Goal: Task Accomplishment & Management: Manage account settings

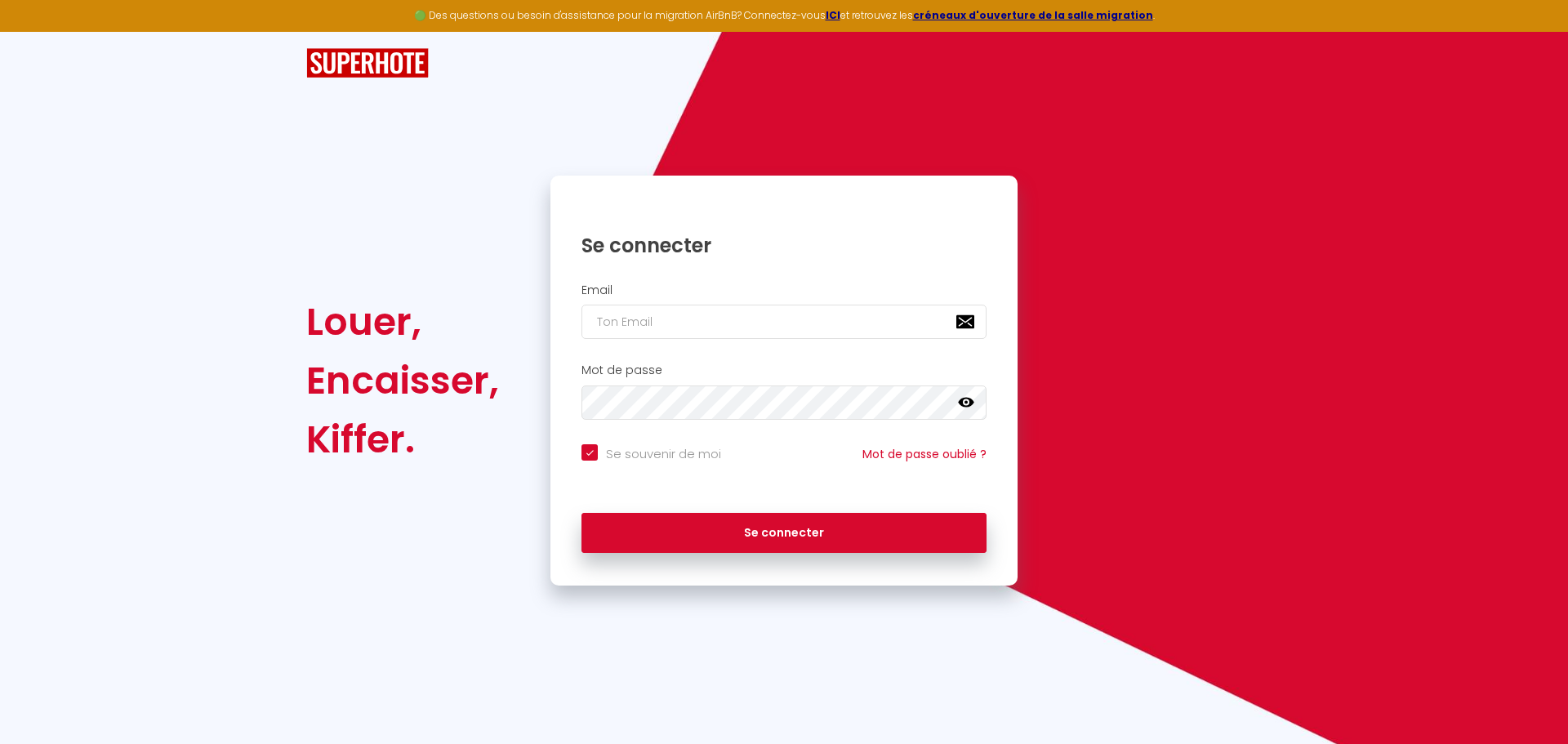
click at [811, 316] on div "Email" at bounding box center [784, 312] width 446 height 57
click at [811, 316] on input "email" at bounding box center [784, 322] width 405 height 34
type input "[EMAIL_ADDRESS][DOMAIN_NAME]"
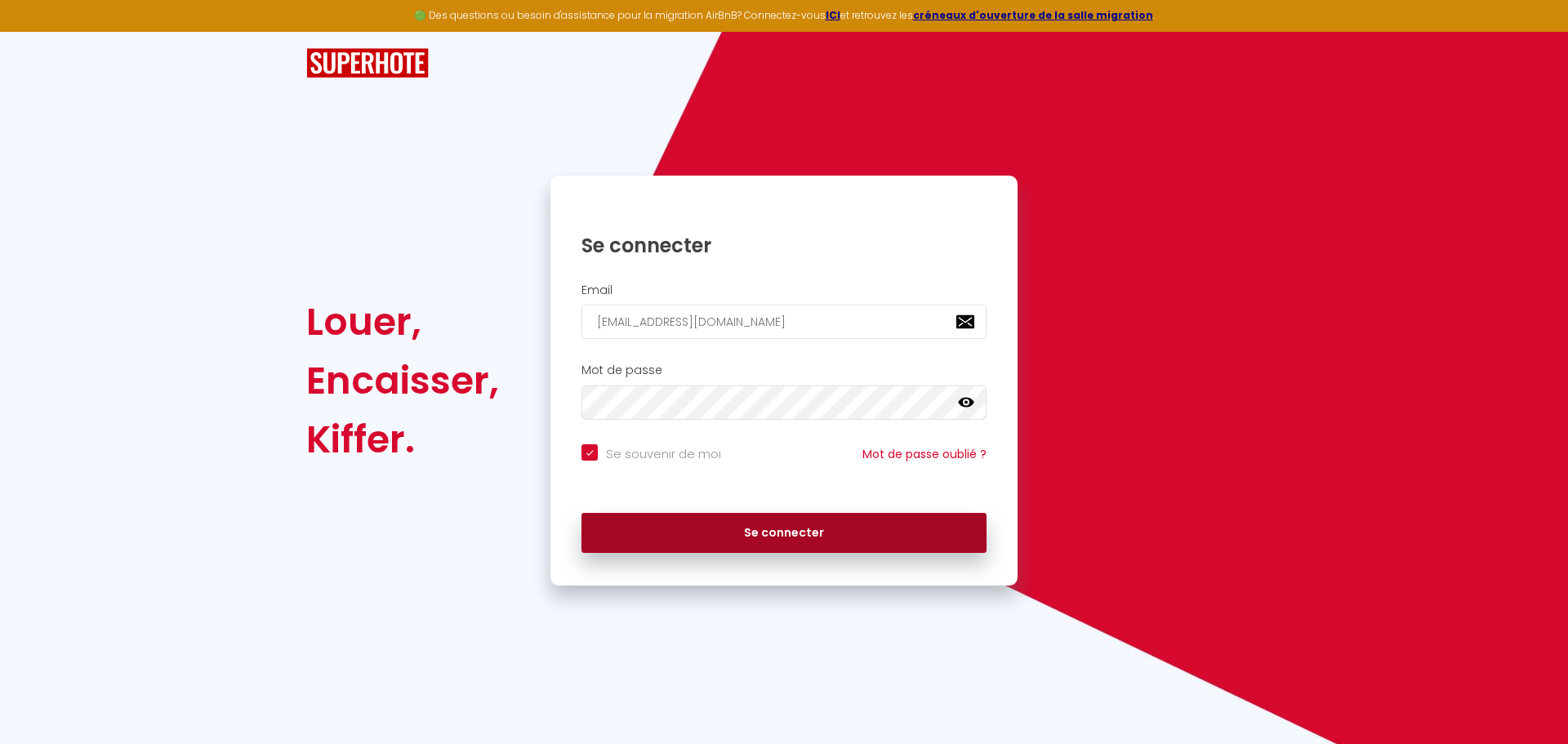
click at [763, 531] on button "Se connecter" at bounding box center [784, 532] width 405 height 41
checkbox input "true"
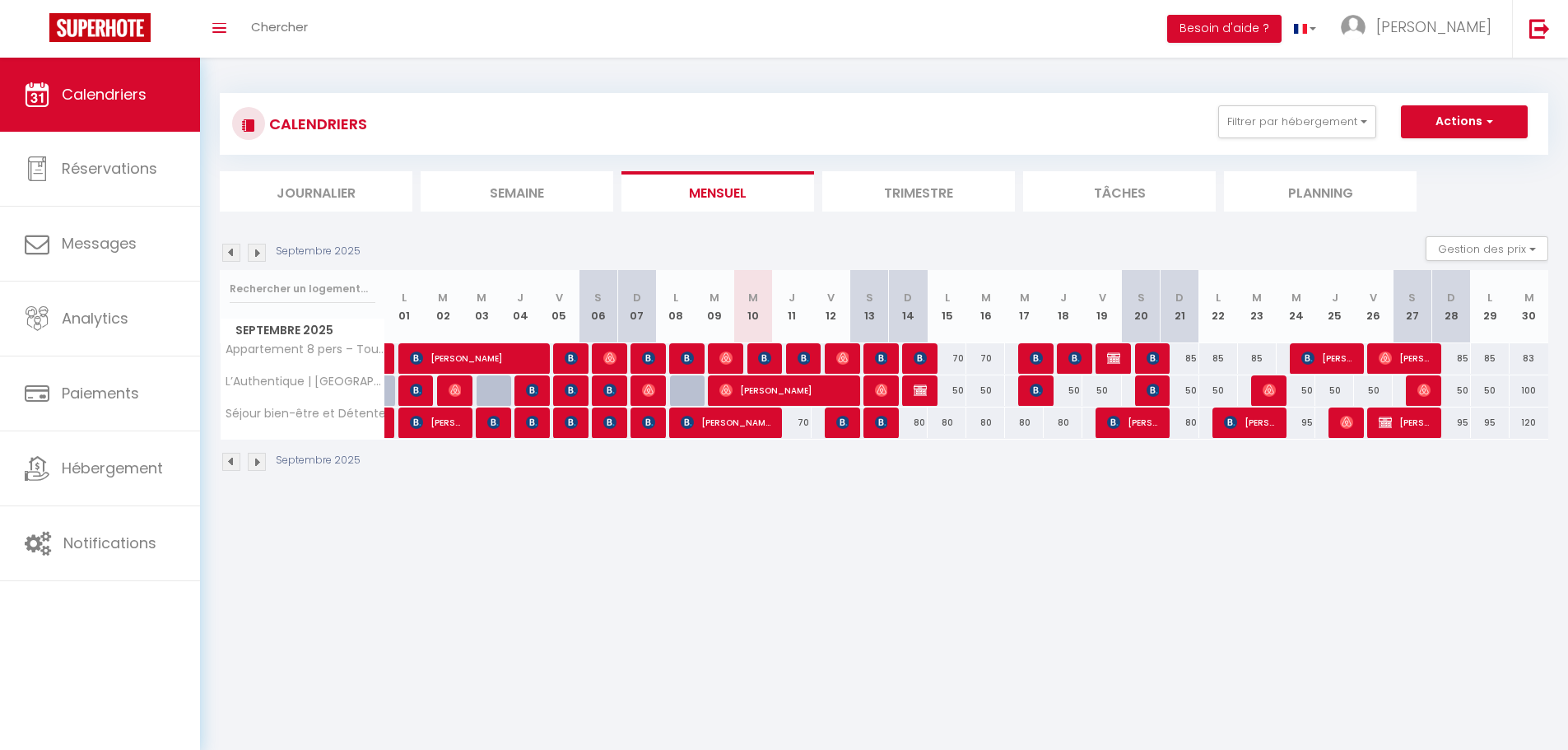
click at [1303, 94] on div "CALENDRIERS Filtrer par hébergement Tous Appartement 8 pers – Tout équipé L’Aut…" at bounding box center [883, 123] width 1328 height 62
click at [1302, 119] on button "Filtrer par hébergement" at bounding box center [1297, 122] width 158 height 33
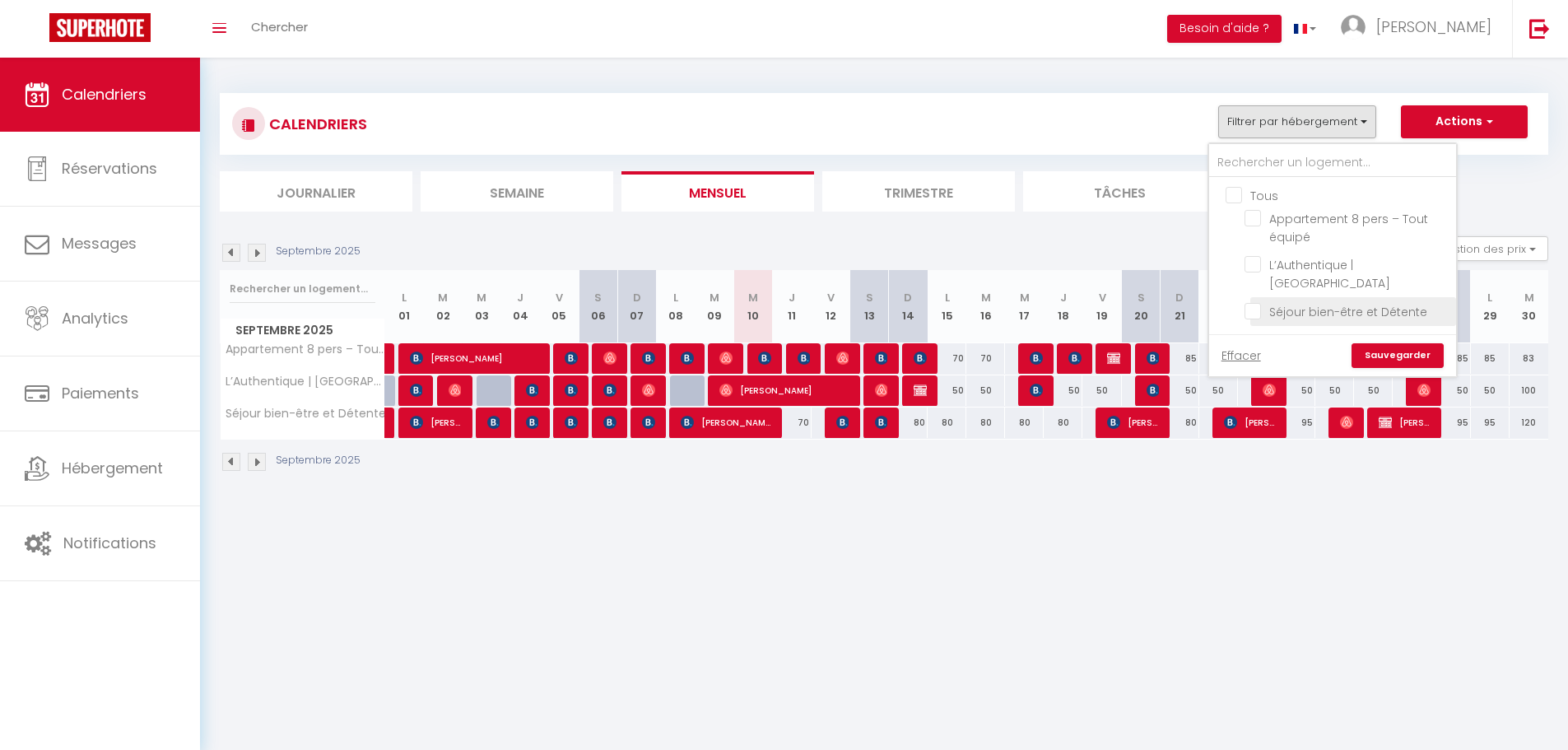
click at [1264, 302] on input "Séjour bien-être et Détente" at bounding box center [1347, 311] width 206 height 16
checkbox input "true"
checkbox input "false"
click at [1387, 343] on link "Sauvegarder" at bounding box center [1398, 355] width 93 height 25
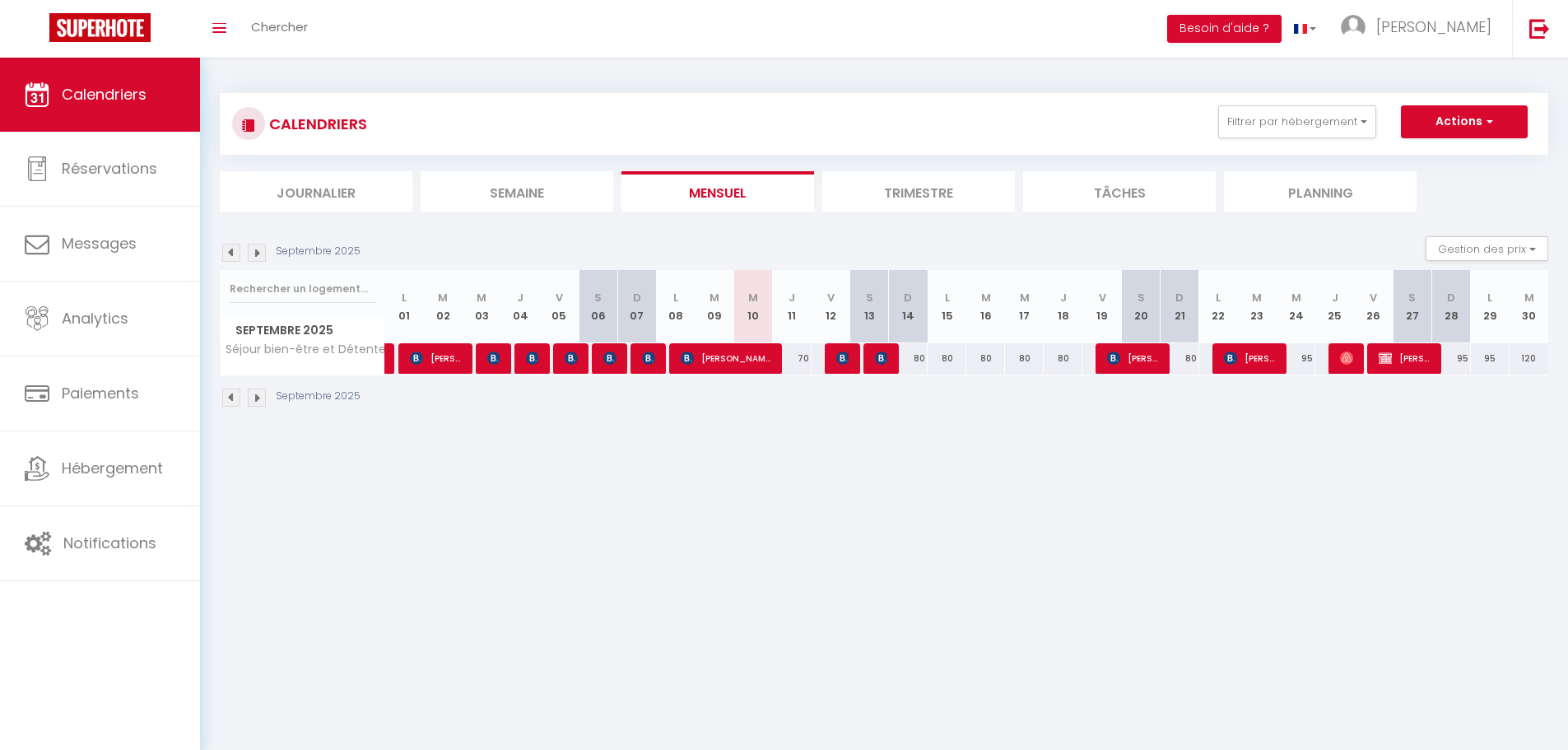
click at [797, 360] on div "70" at bounding box center [792, 359] width 39 height 31
type input "70"
type input "Jeu 11 Septembre 2025"
type input "Ven 12 Septembre 2025"
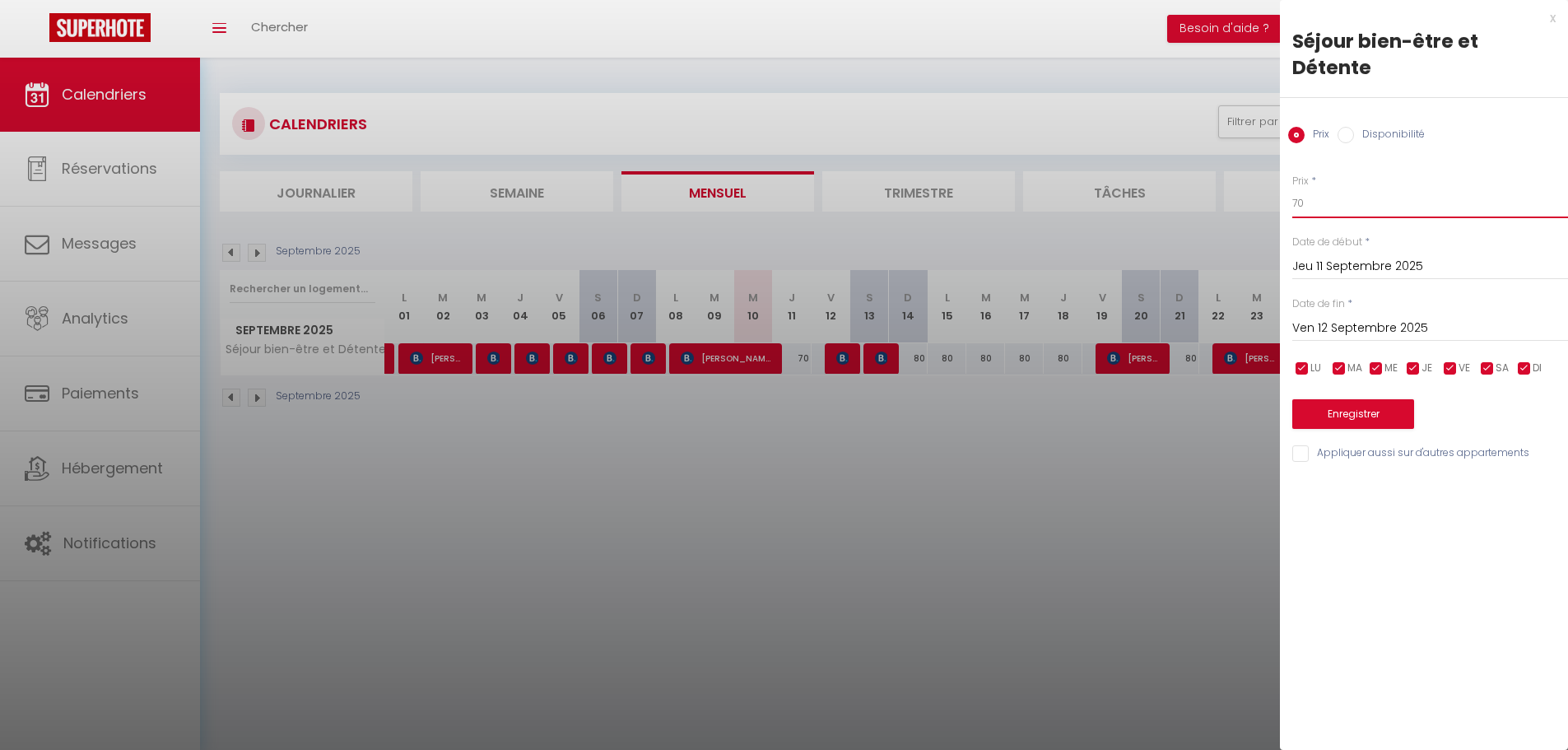
click at [1317, 189] on input "70" at bounding box center [1431, 203] width 276 height 30
click at [1297, 189] on input "755" at bounding box center [1431, 203] width 276 height 30
type input "55"
click at [1336, 400] on button "Enregistrer" at bounding box center [1354, 414] width 122 height 30
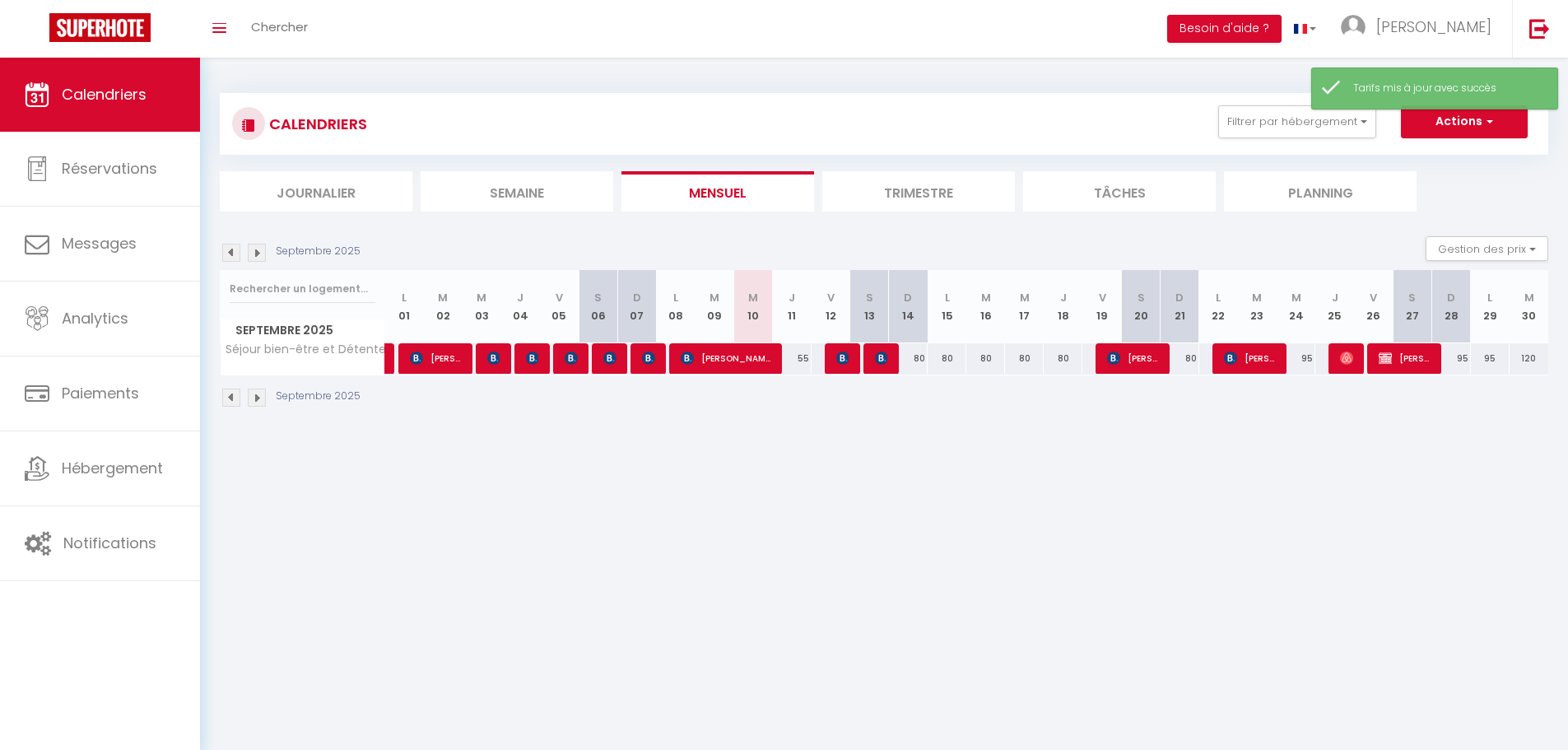
click at [922, 358] on div "80" at bounding box center [908, 359] width 39 height 31
type input "80"
type input "Dim 14 Septembre 2025"
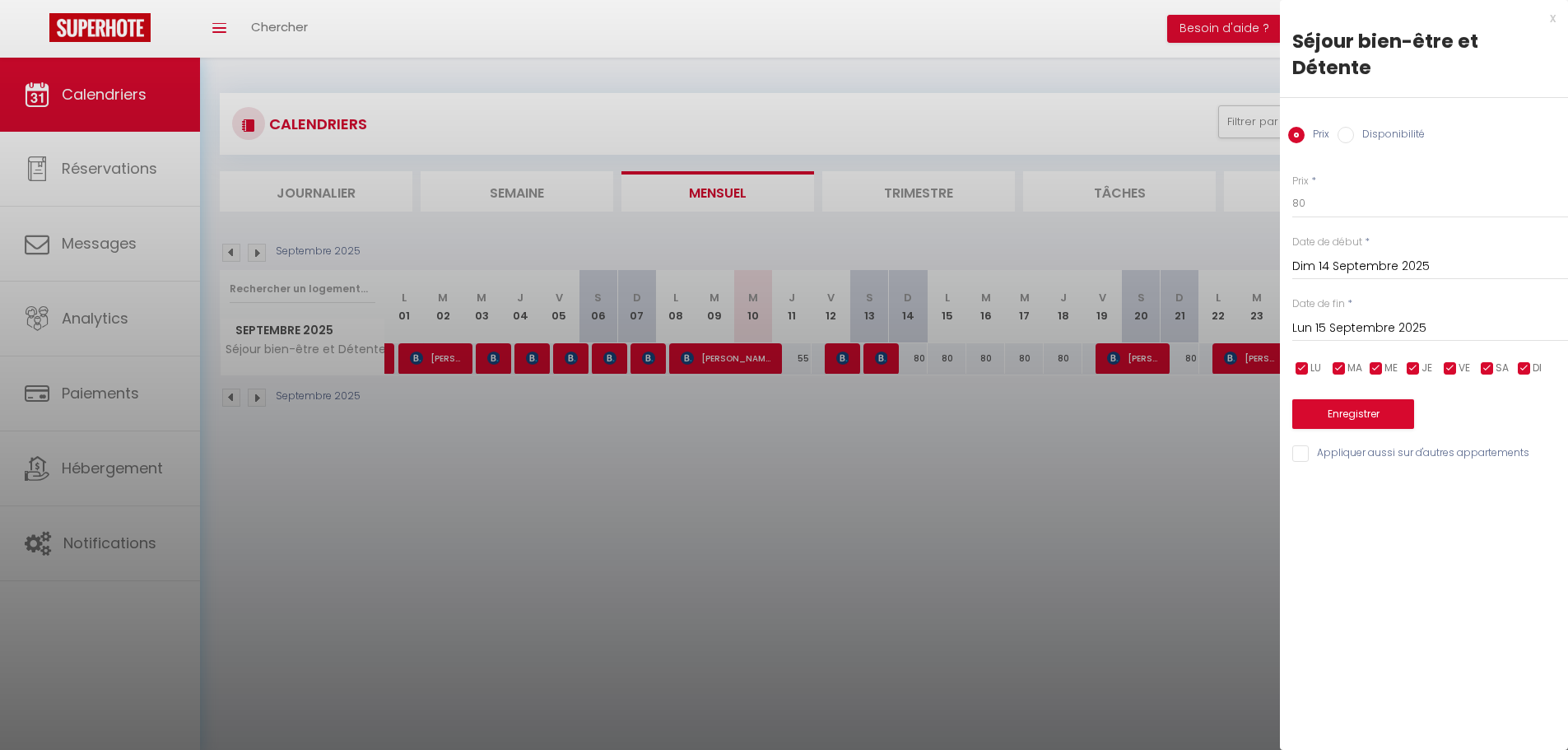
click at [1357, 318] on input "Lun 15 Septembre 2025" at bounding box center [1431, 329] width 276 height 22
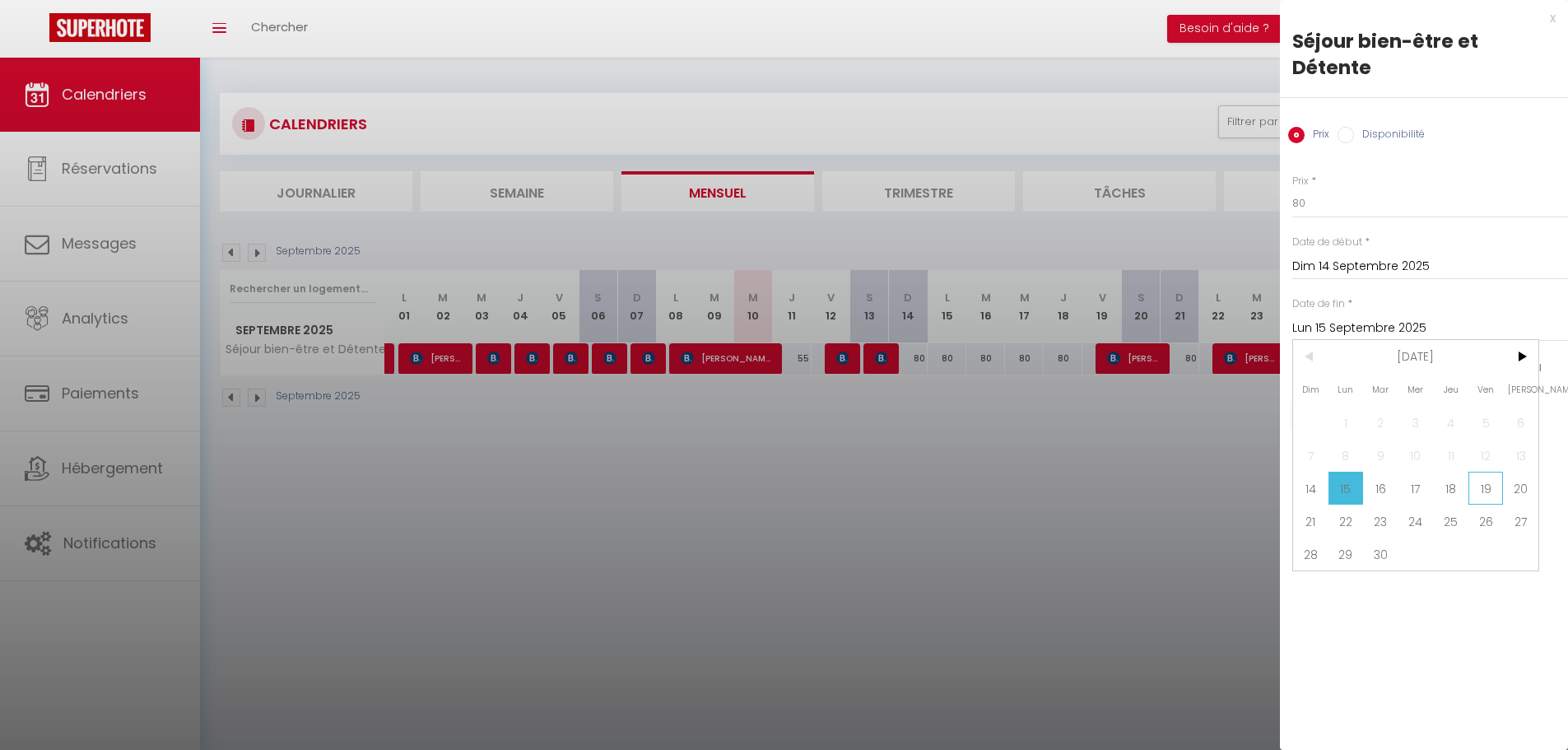
click at [1485, 472] on span "19" at bounding box center [1486, 488] width 35 height 33
type input "Ven 19 Septembre 2025"
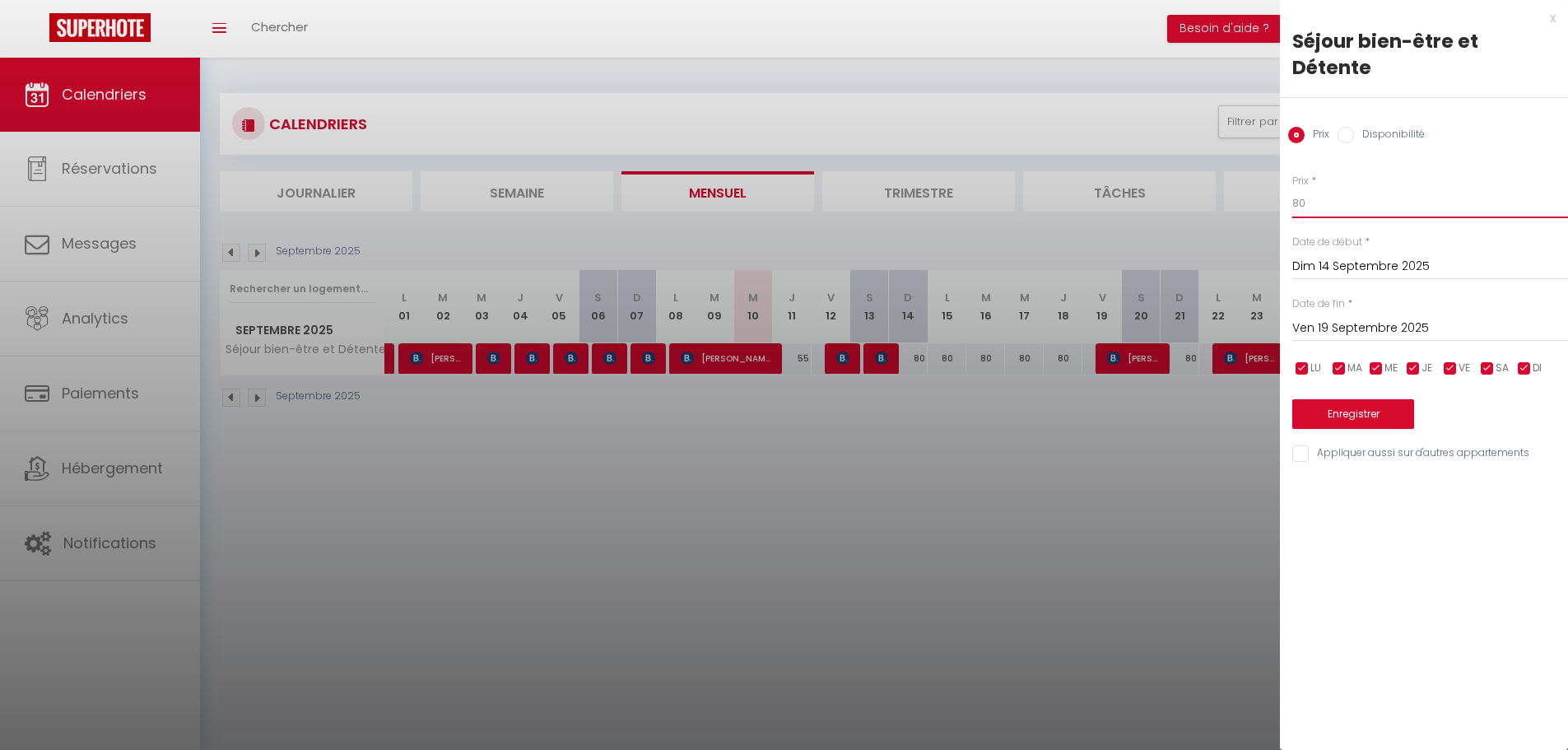
click at [1322, 190] on input "80" at bounding box center [1431, 203] width 276 height 30
type input "8"
type input "65"
click at [1367, 400] on button "Enregistrer" at bounding box center [1354, 414] width 122 height 30
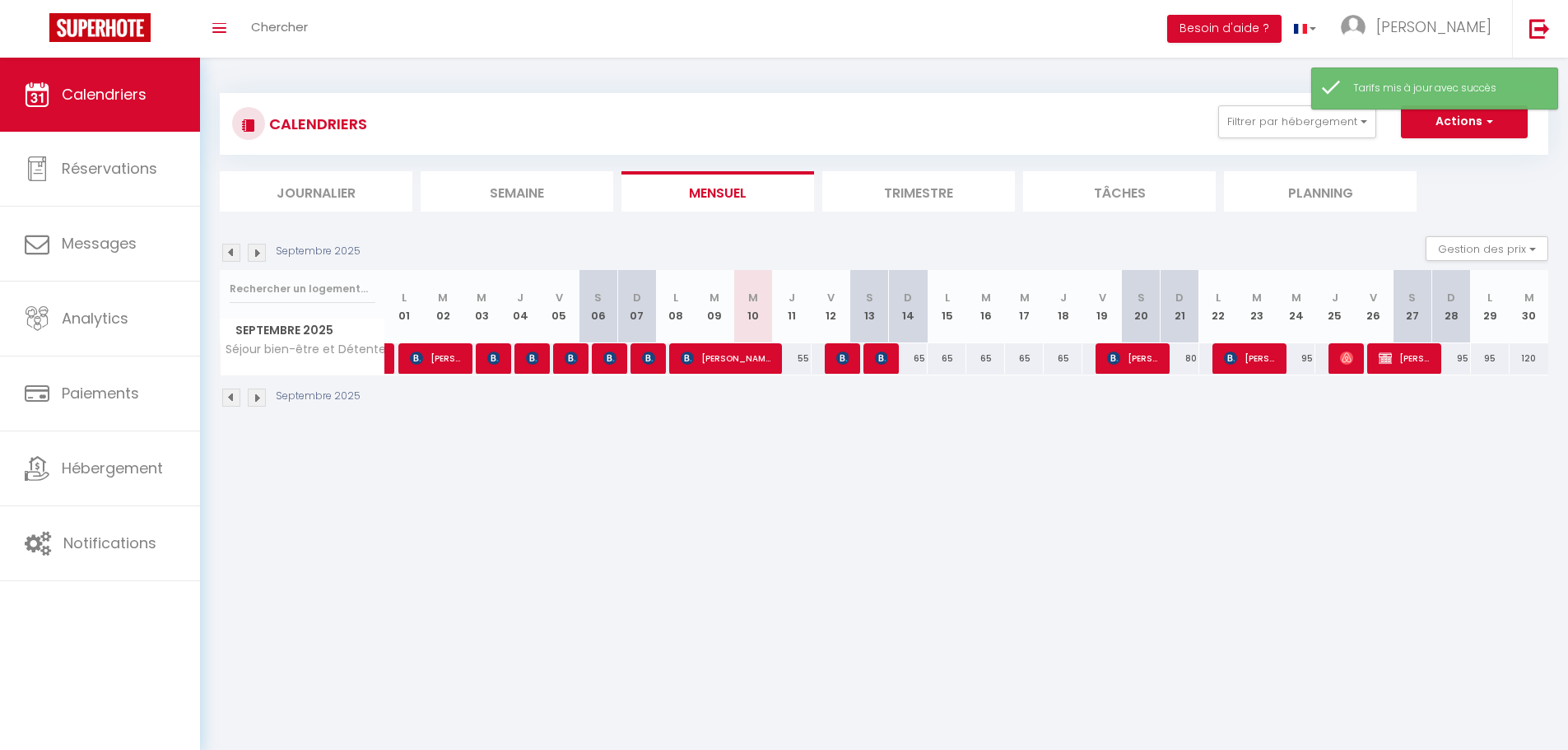
click at [1178, 358] on div "80" at bounding box center [1179, 359] width 39 height 31
type input "80"
type input "Dim 21 Septembre 2025"
type input "Lun 22 Septembre 2025"
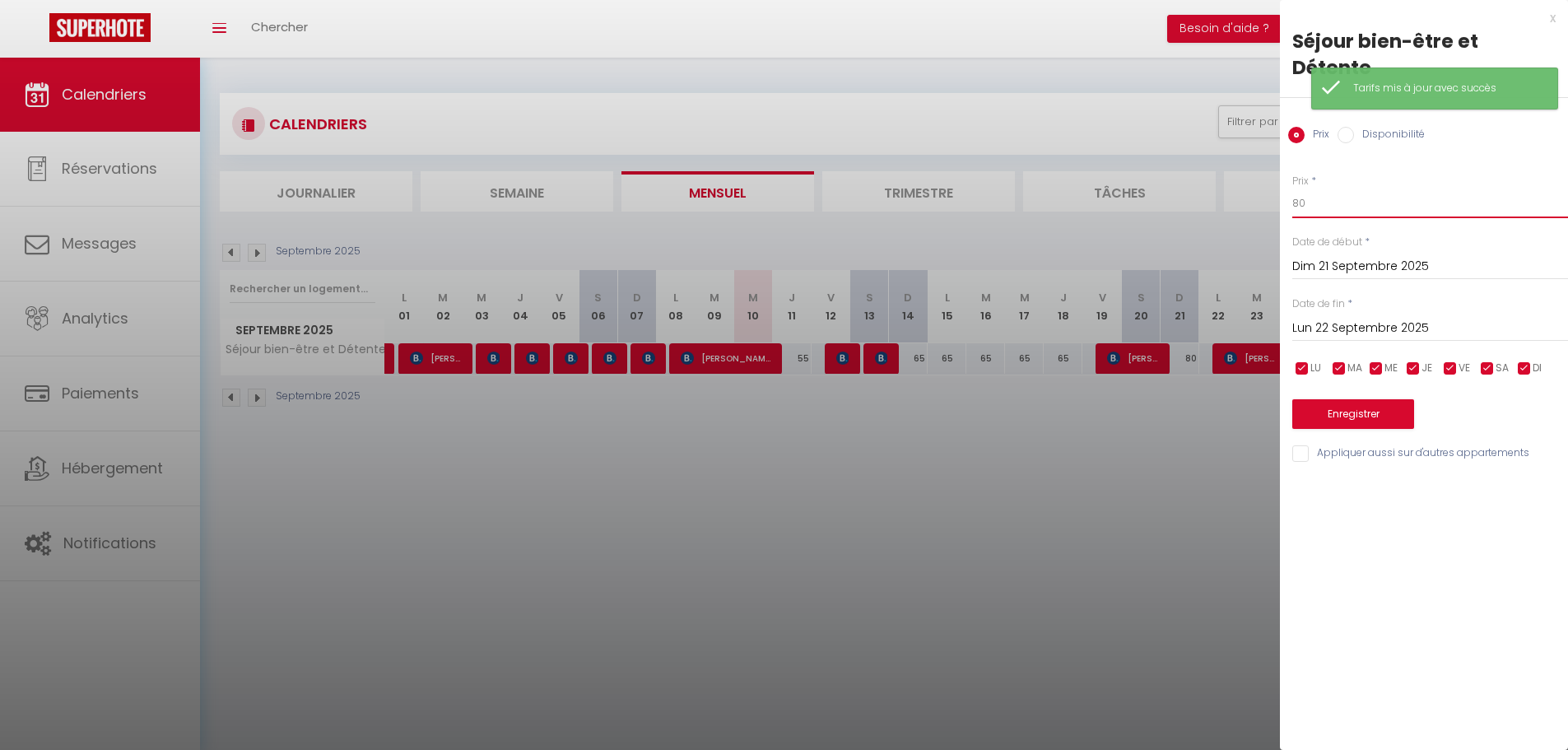
click at [1328, 189] on input "80" at bounding box center [1431, 203] width 276 height 30
type input "8"
type input "70"
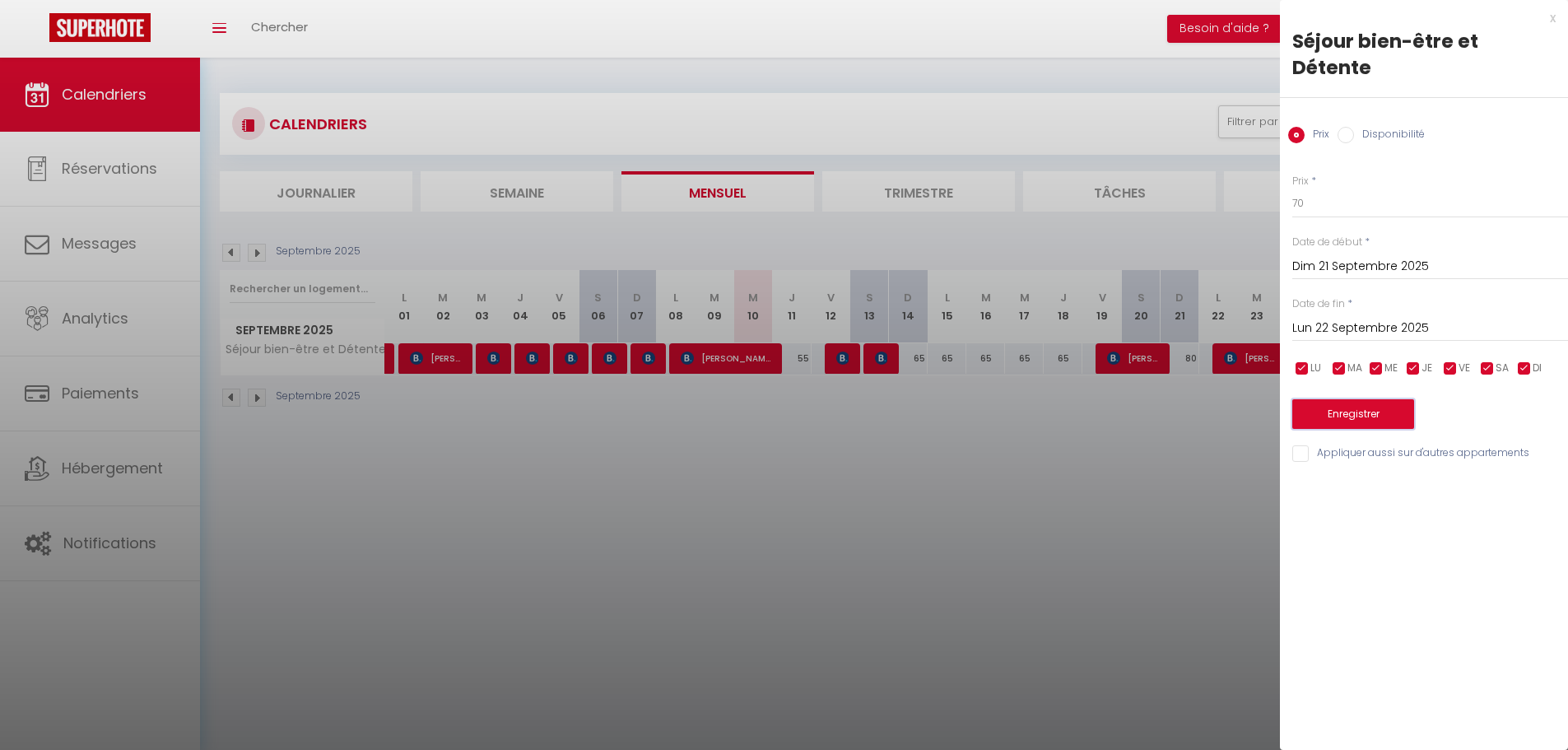
click at [1356, 400] on button "Enregistrer" at bounding box center [1354, 414] width 122 height 30
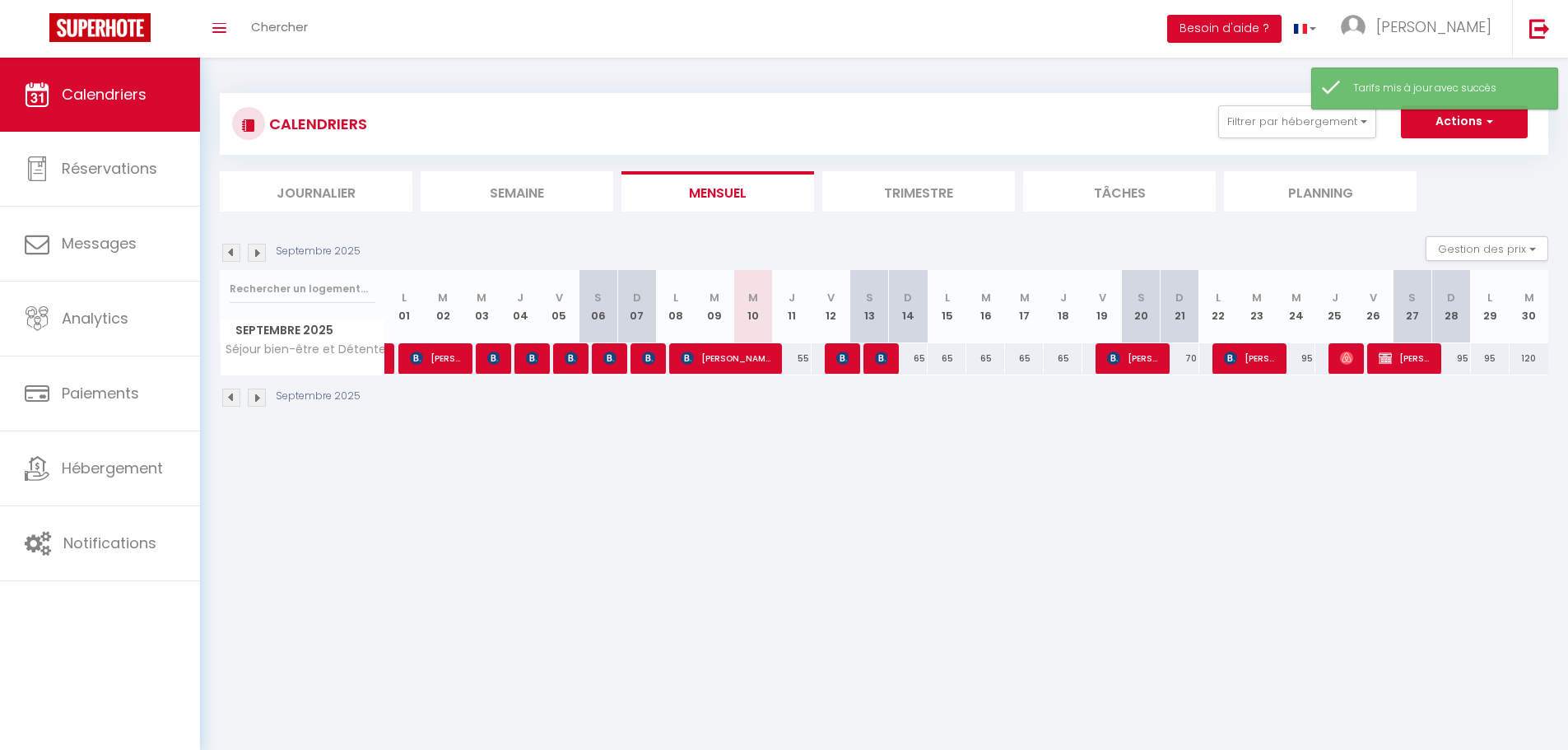
click at [1313, 354] on div "95" at bounding box center [1296, 359] width 39 height 31
type input "95"
type input "Mer 24 Septembre 2025"
type input "Jeu 25 Septembre 2025"
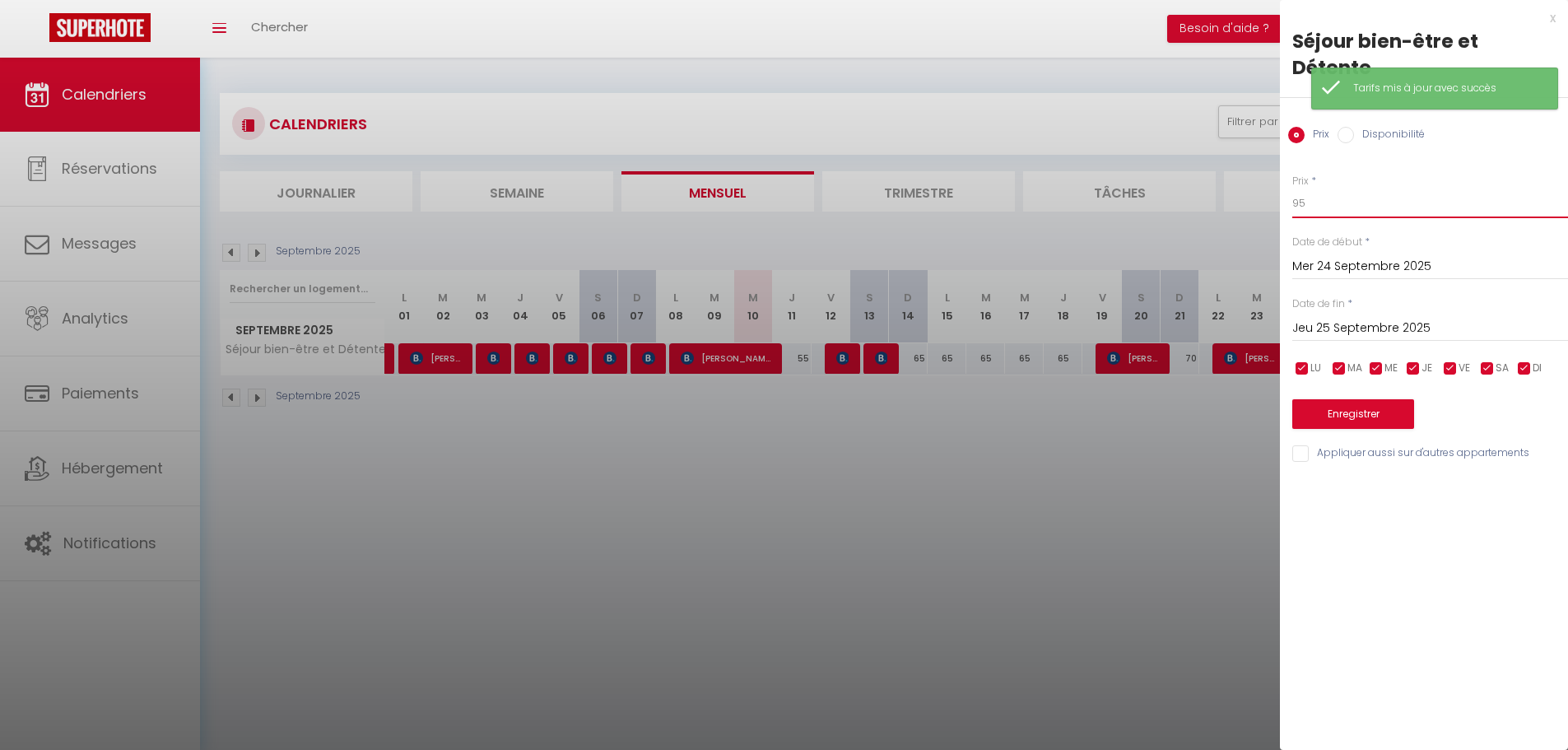
click at [1324, 189] on input "95" at bounding box center [1431, 203] width 276 height 30
type input "9"
type input "80"
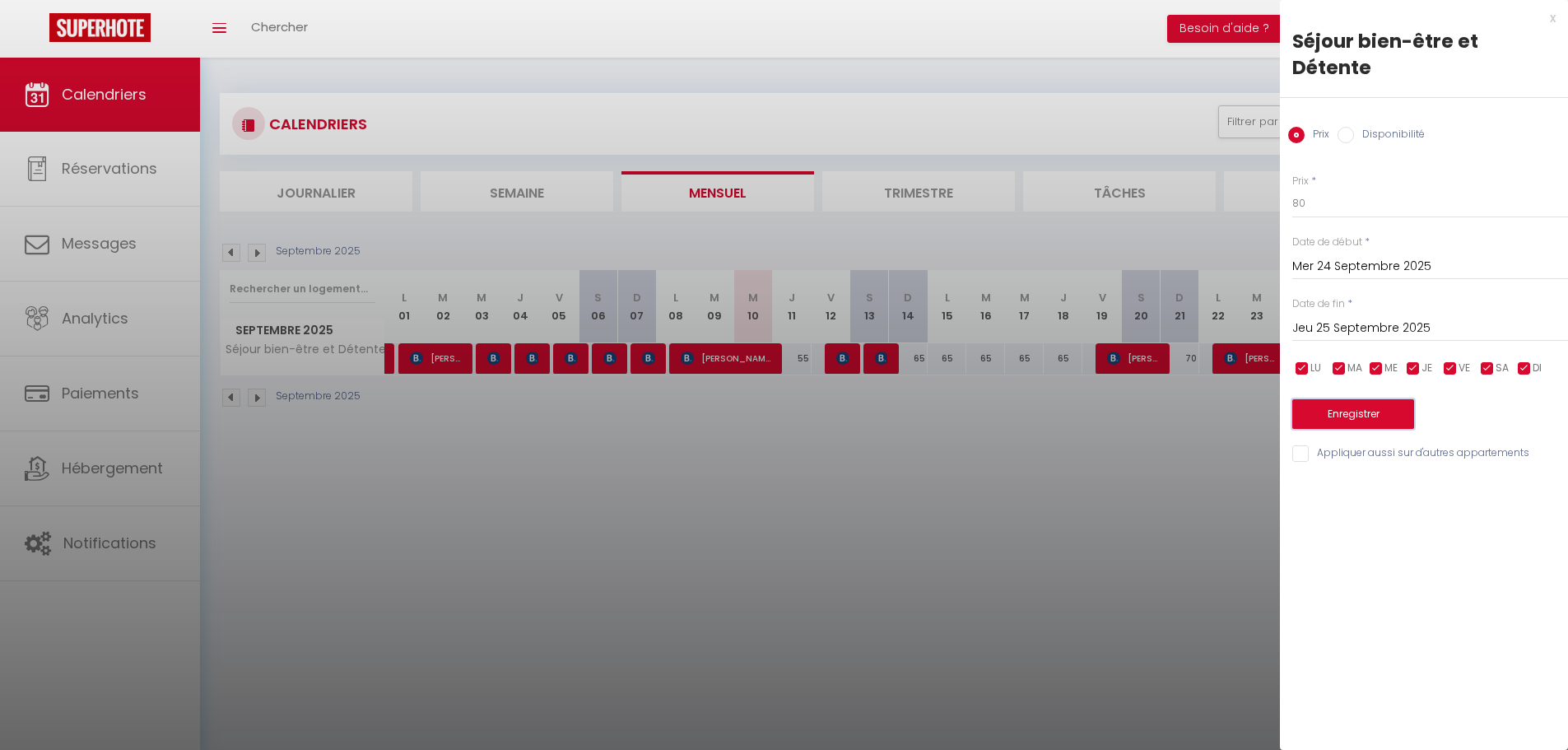
click at [1393, 400] on button "Enregistrer" at bounding box center [1354, 414] width 122 height 30
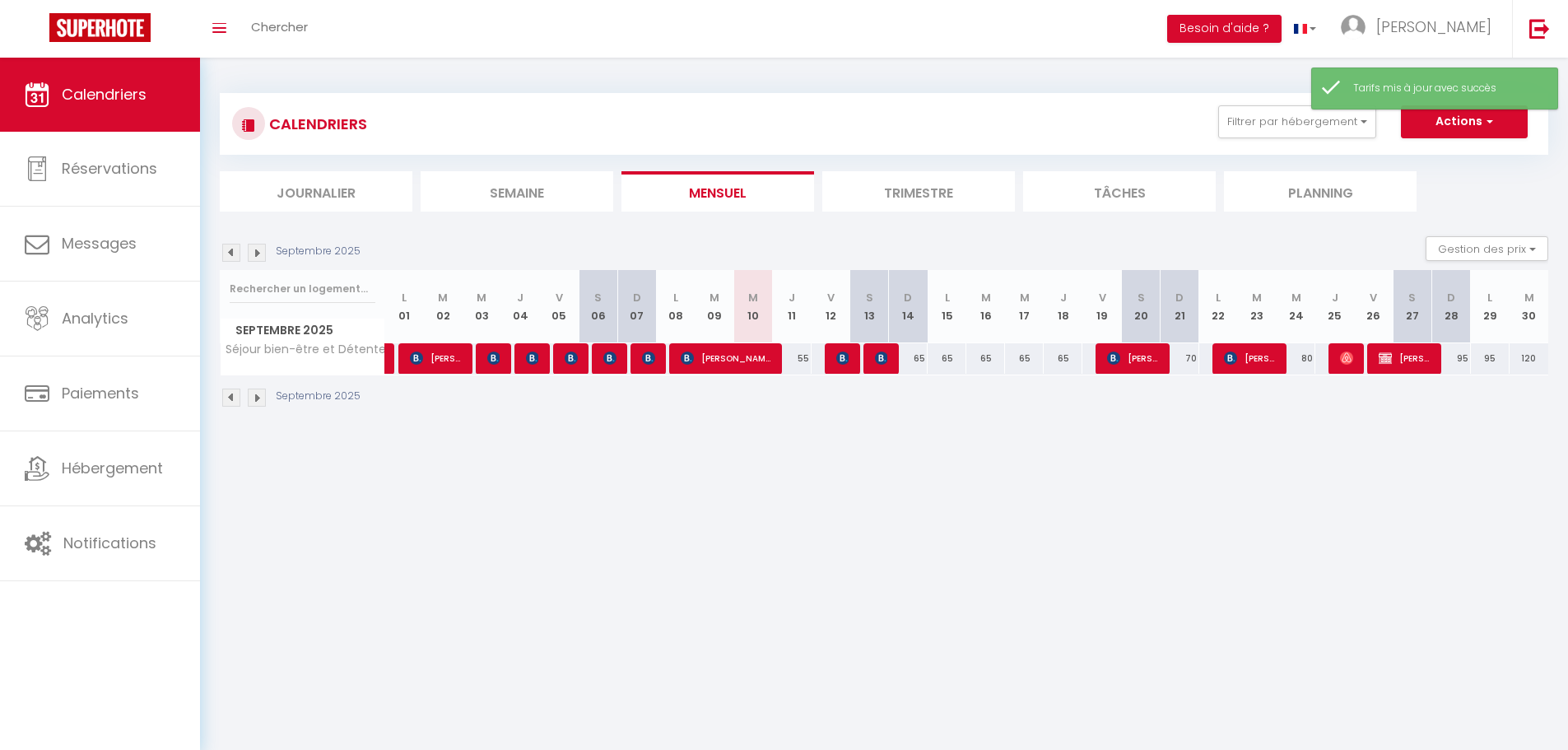
click at [1467, 360] on div "95" at bounding box center [1451, 359] width 39 height 31
type input "95"
type input "Dim 28 Septembre 2025"
type input "Lun 29 Septembre 2025"
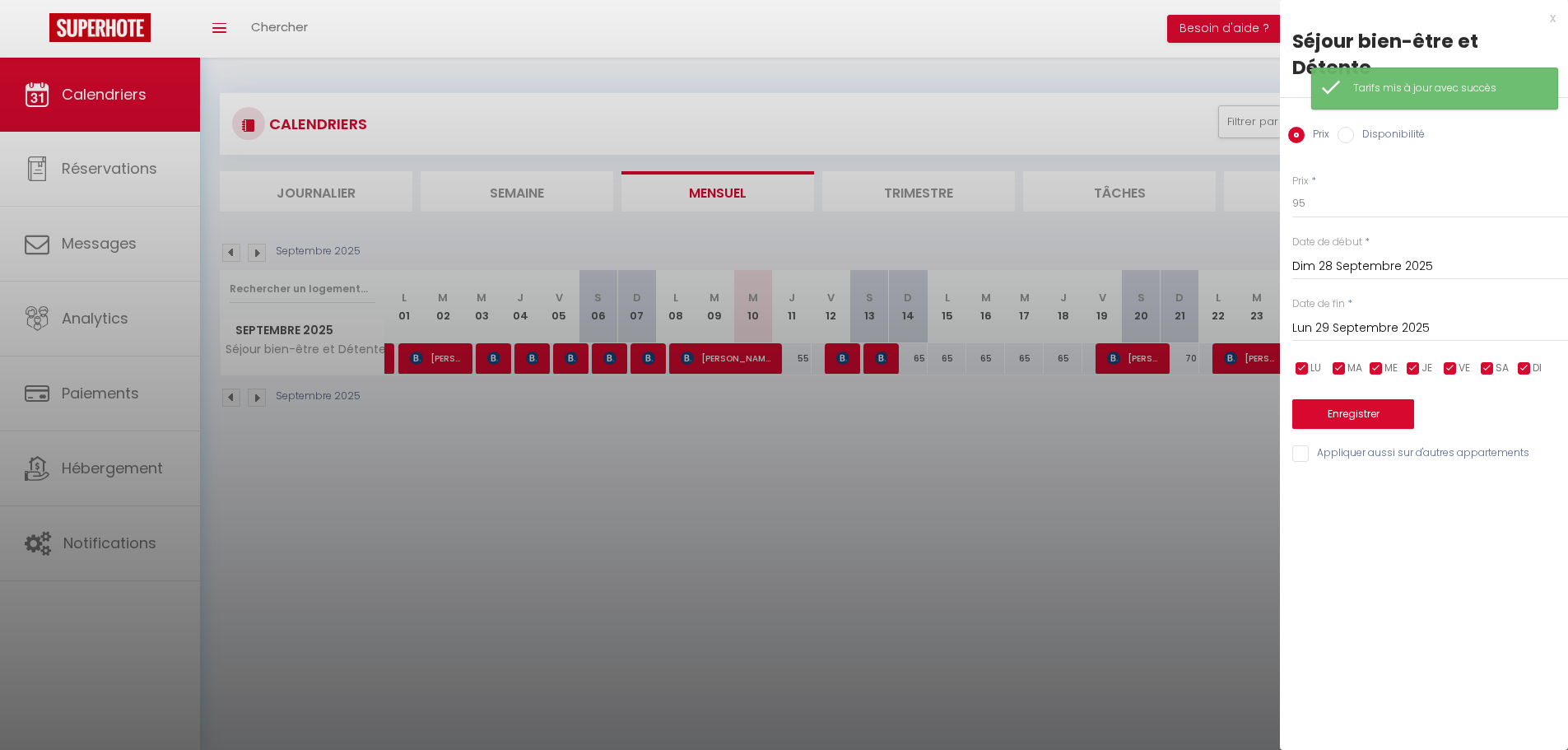
click at [1424, 318] on input "Lun 29 Septembre 2025" at bounding box center [1431, 329] width 276 height 22
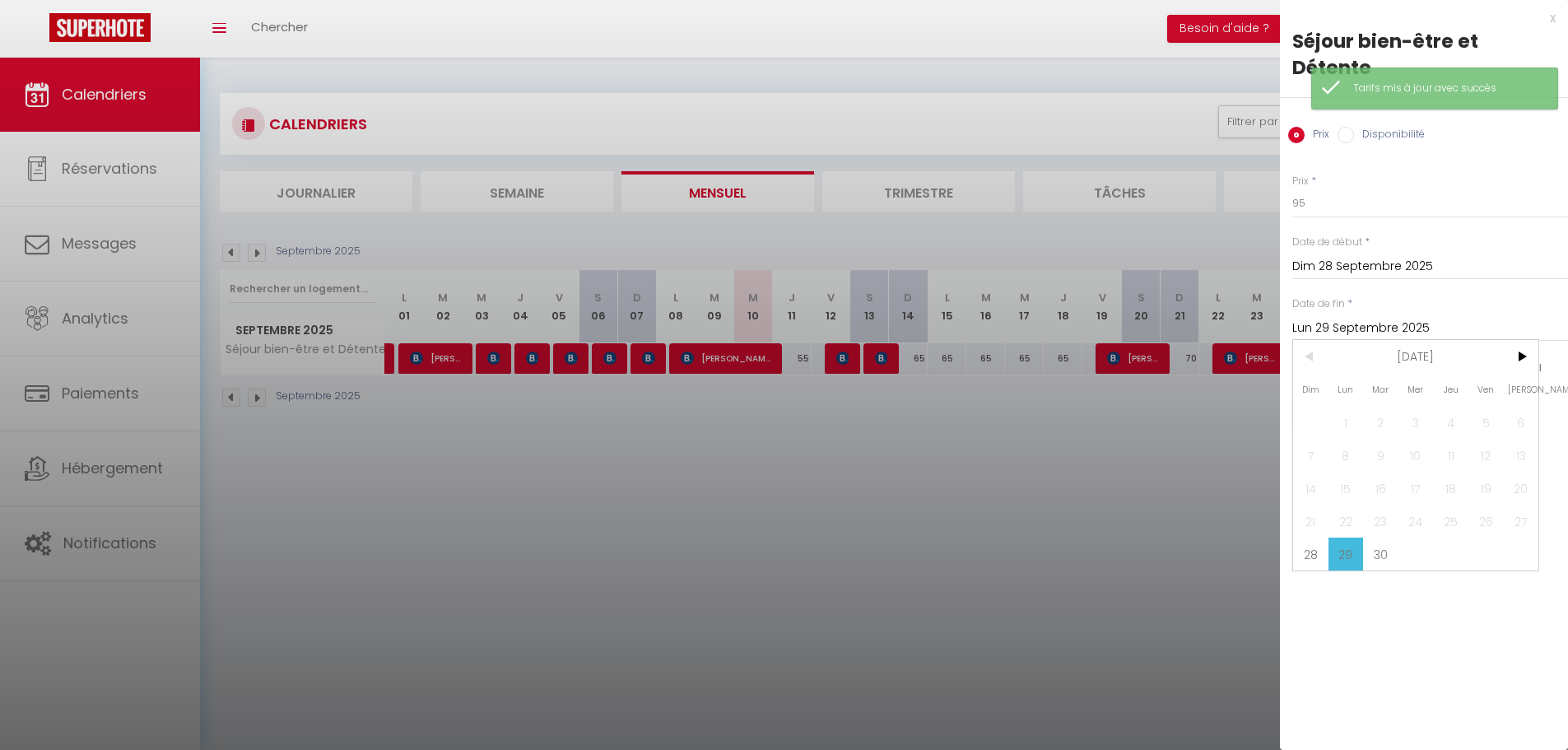
click at [1227, 471] on div at bounding box center [784, 375] width 1568 height 750
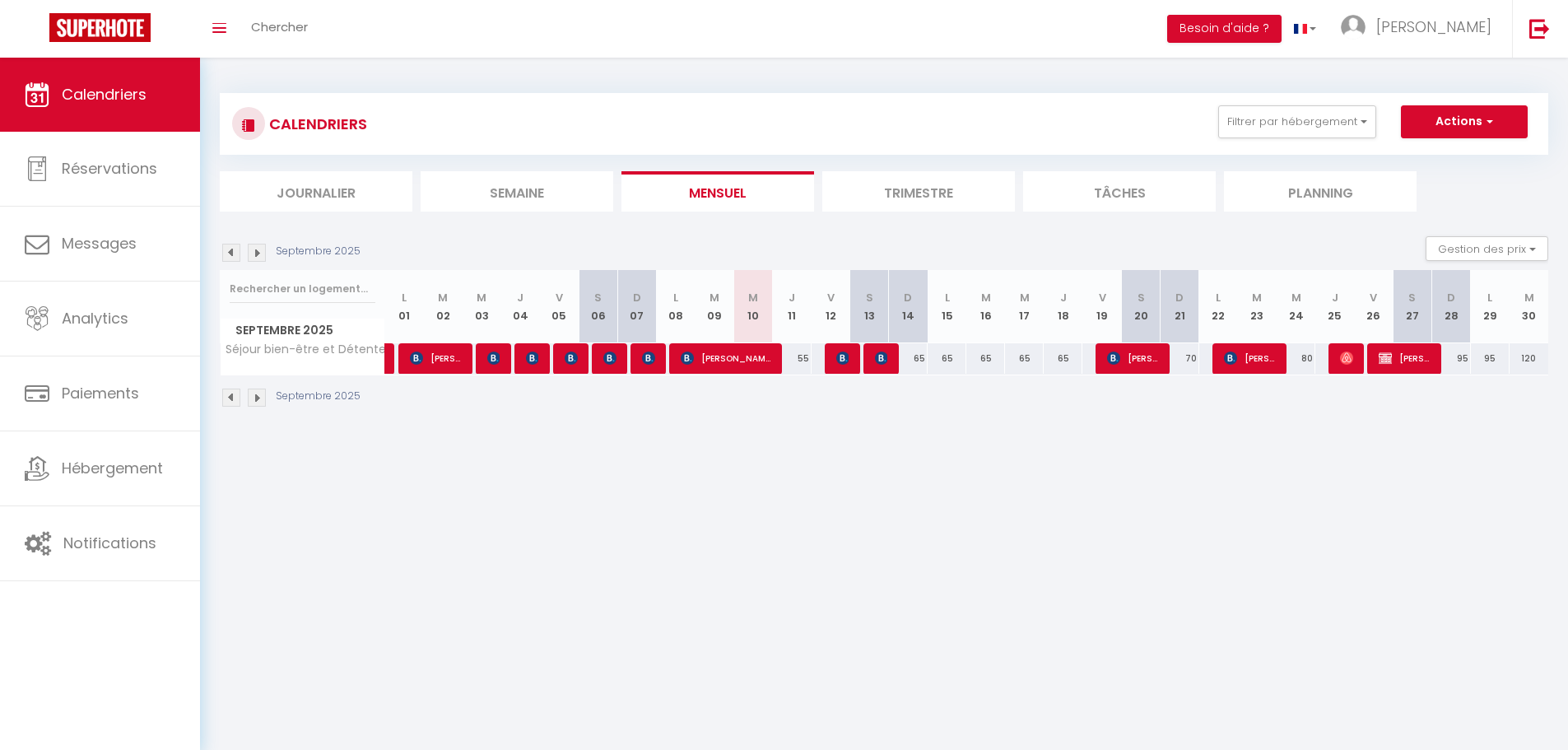
click at [1469, 364] on tr "Séjour bien-être et Détente 100 [PERSON_NAME] [PERSON_NAME] 55 [PERSON_NAME] 75…" at bounding box center [884, 358] width 1328 height 32
click at [1460, 364] on div "95" at bounding box center [1451, 359] width 39 height 31
type input "95"
type input "Dim 28 Septembre 2025"
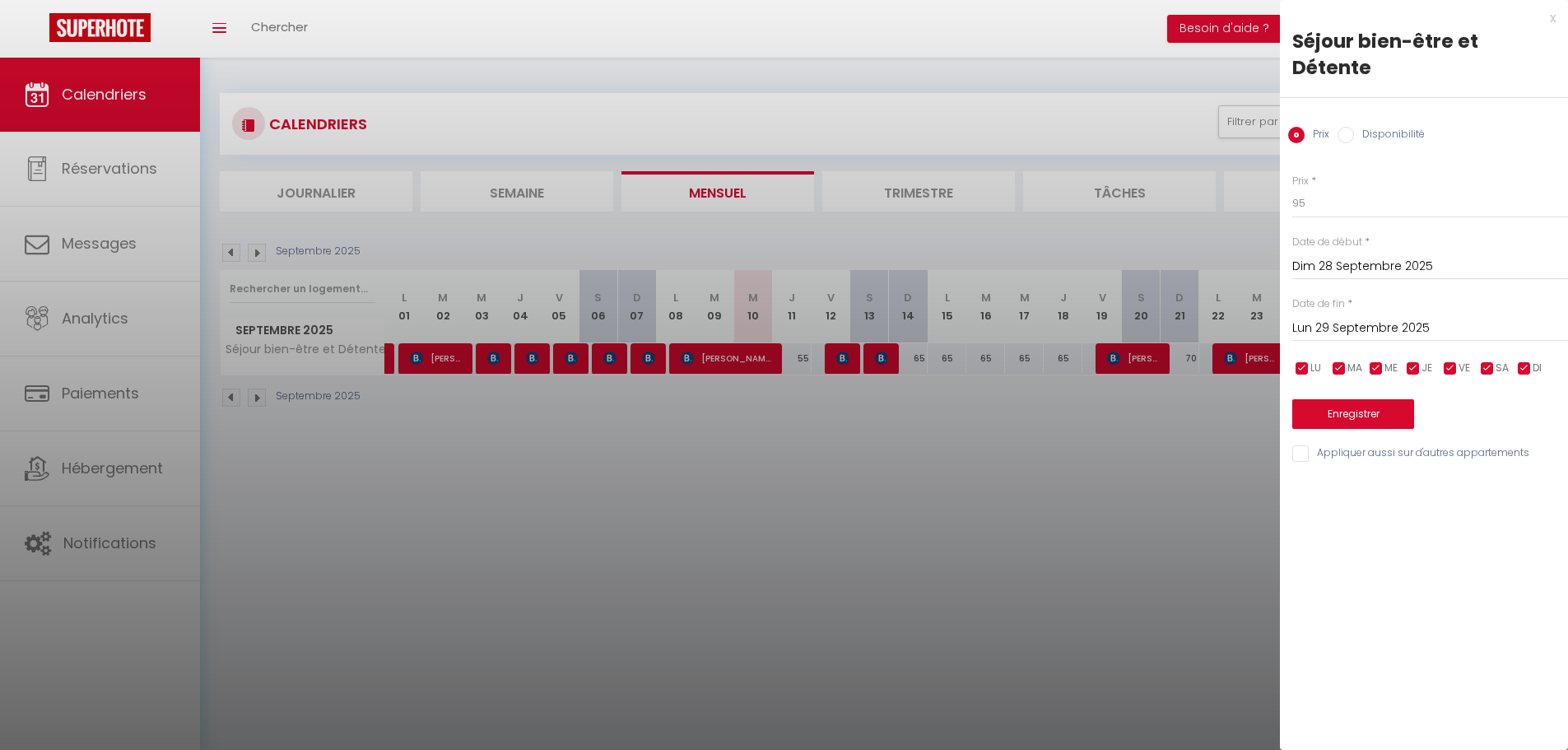
click at [1364, 318] on input "Lun 29 Septembre 2025" at bounding box center [1431, 329] width 276 height 22
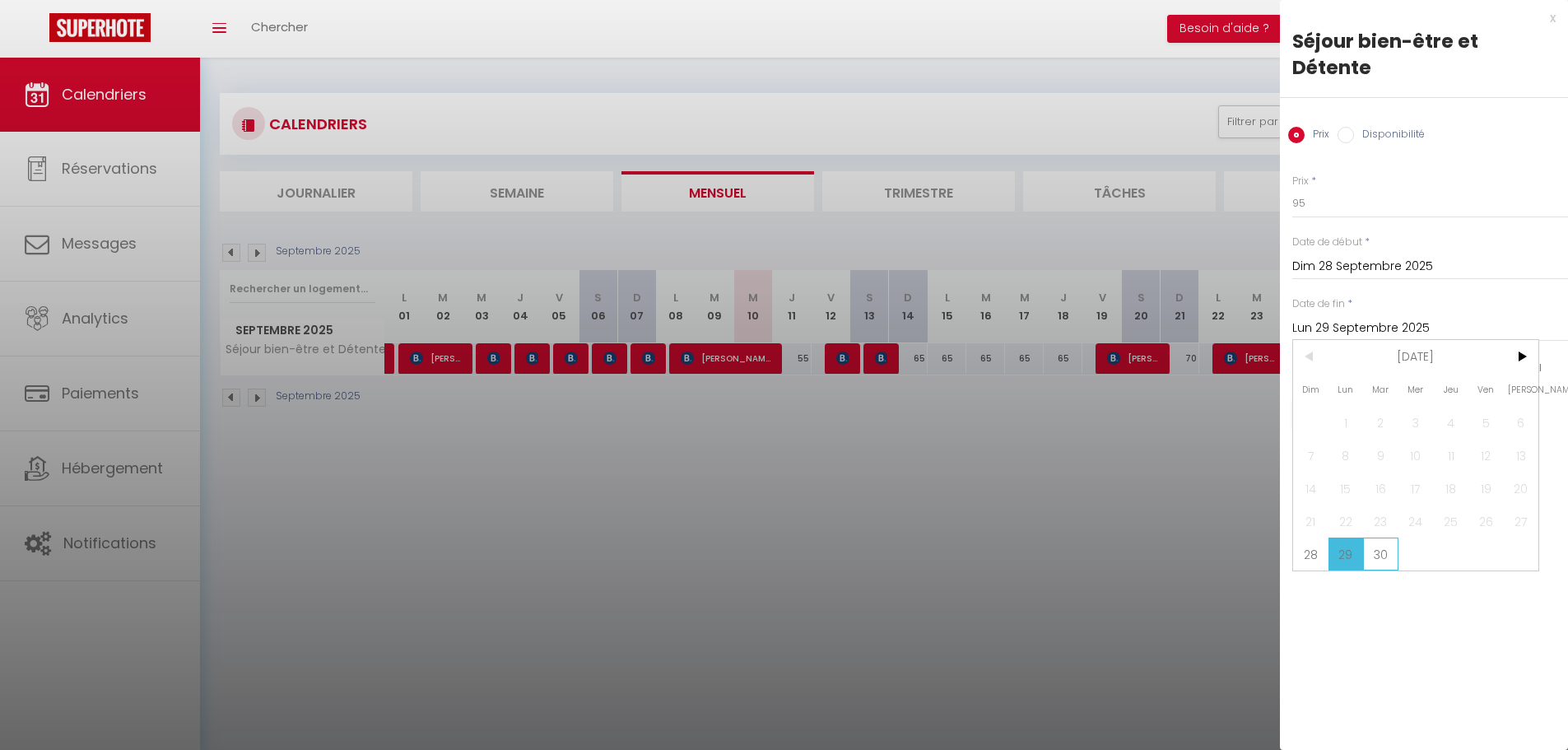
click at [1386, 538] on span "30" at bounding box center [1381, 554] width 35 height 33
type input "[DATE]"
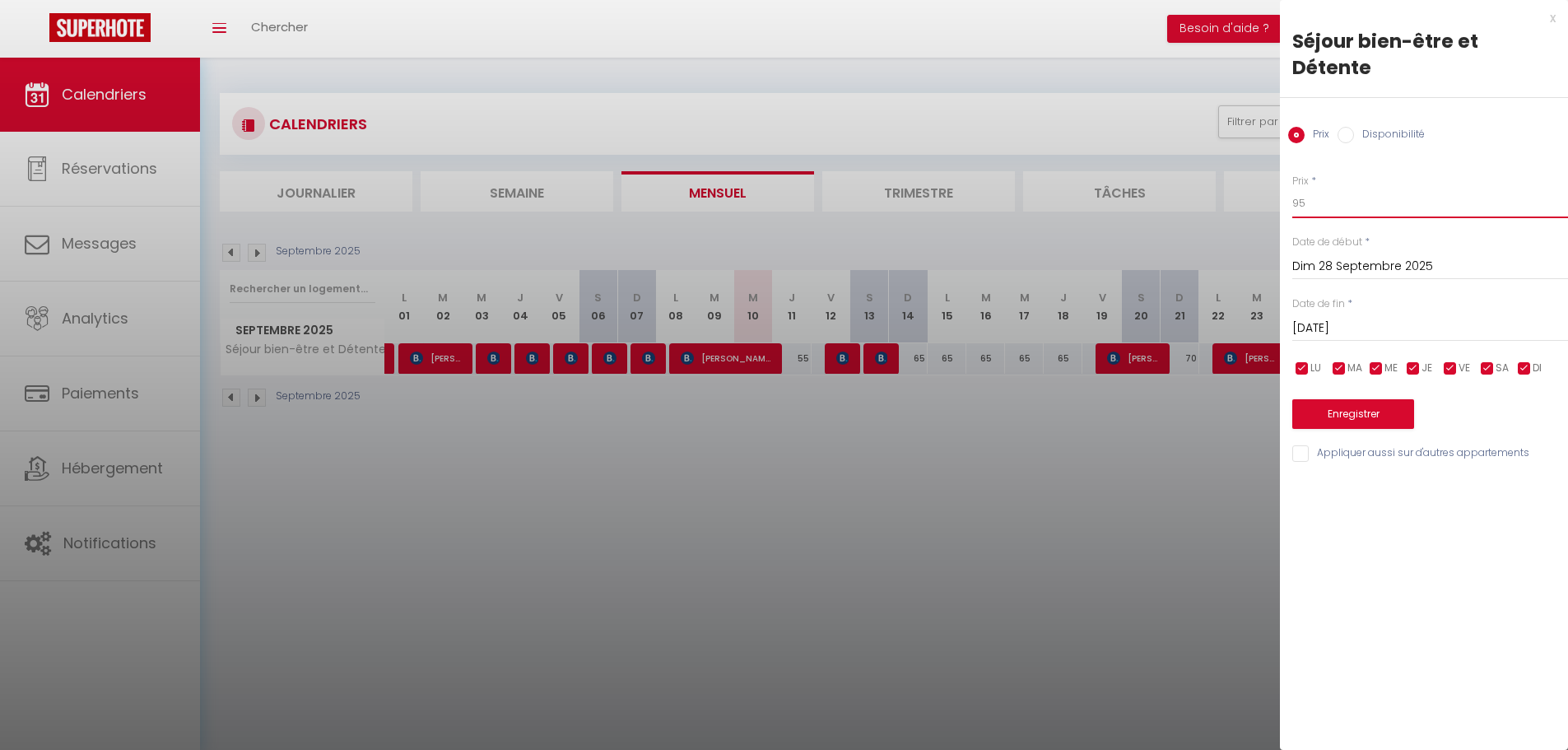
click at [1331, 189] on input "95" at bounding box center [1431, 203] width 276 height 30
type input "9"
type input "80"
click at [1328, 400] on button "Enregistrer" at bounding box center [1354, 414] width 122 height 30
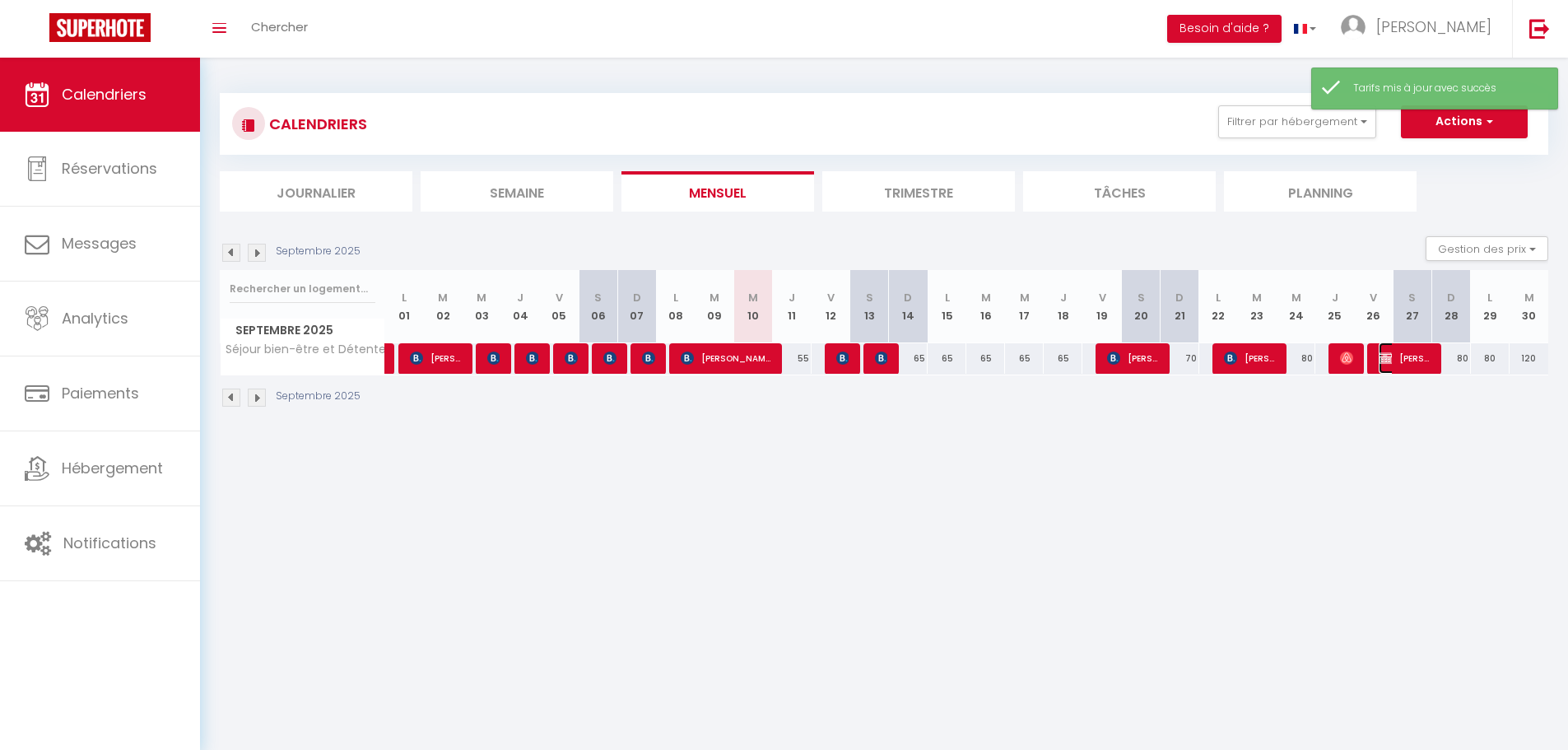
click at [1392, 360] on img at bounding box center [1386, 358] width 14 height 14
select select "KO"
select select "0"
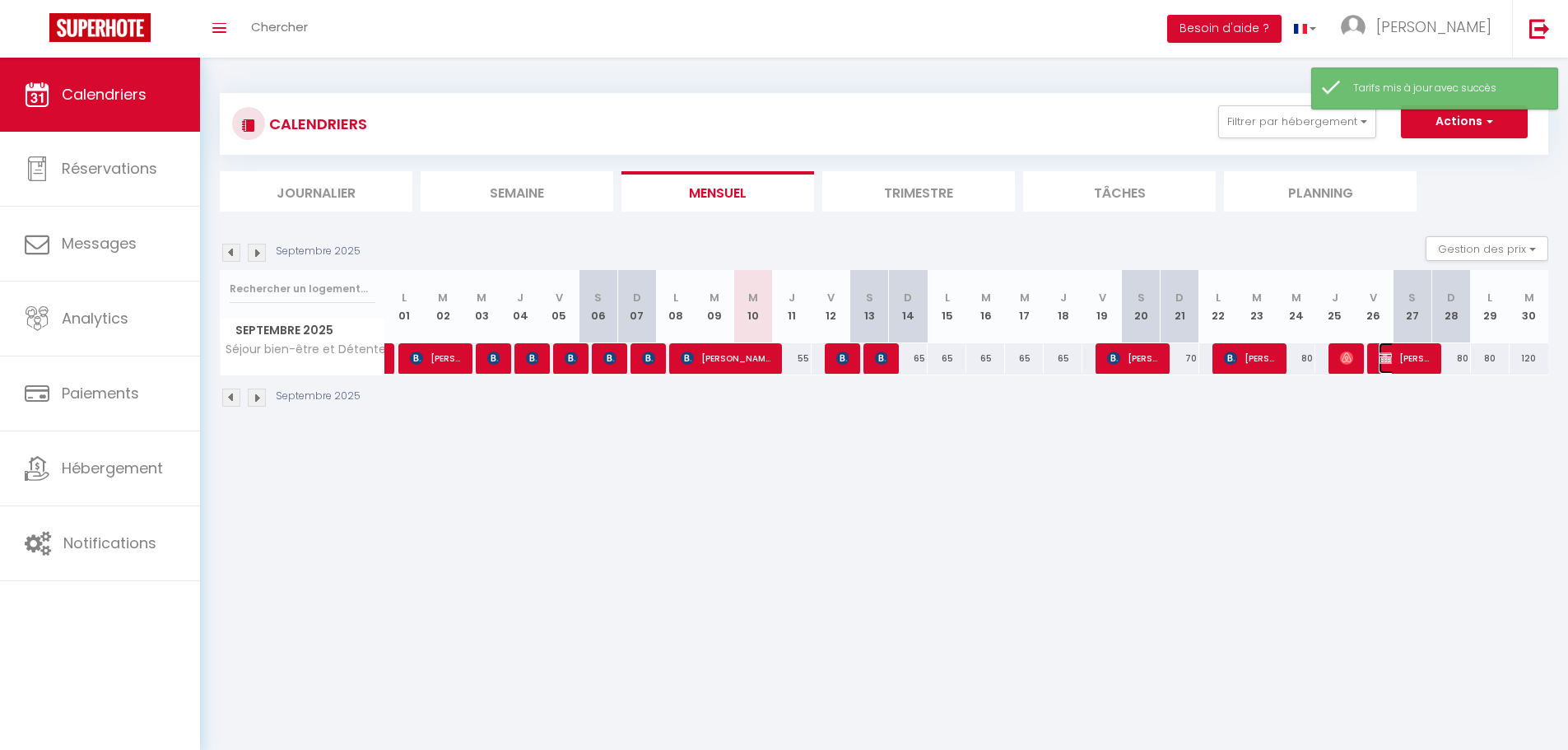
select select "1"
select select
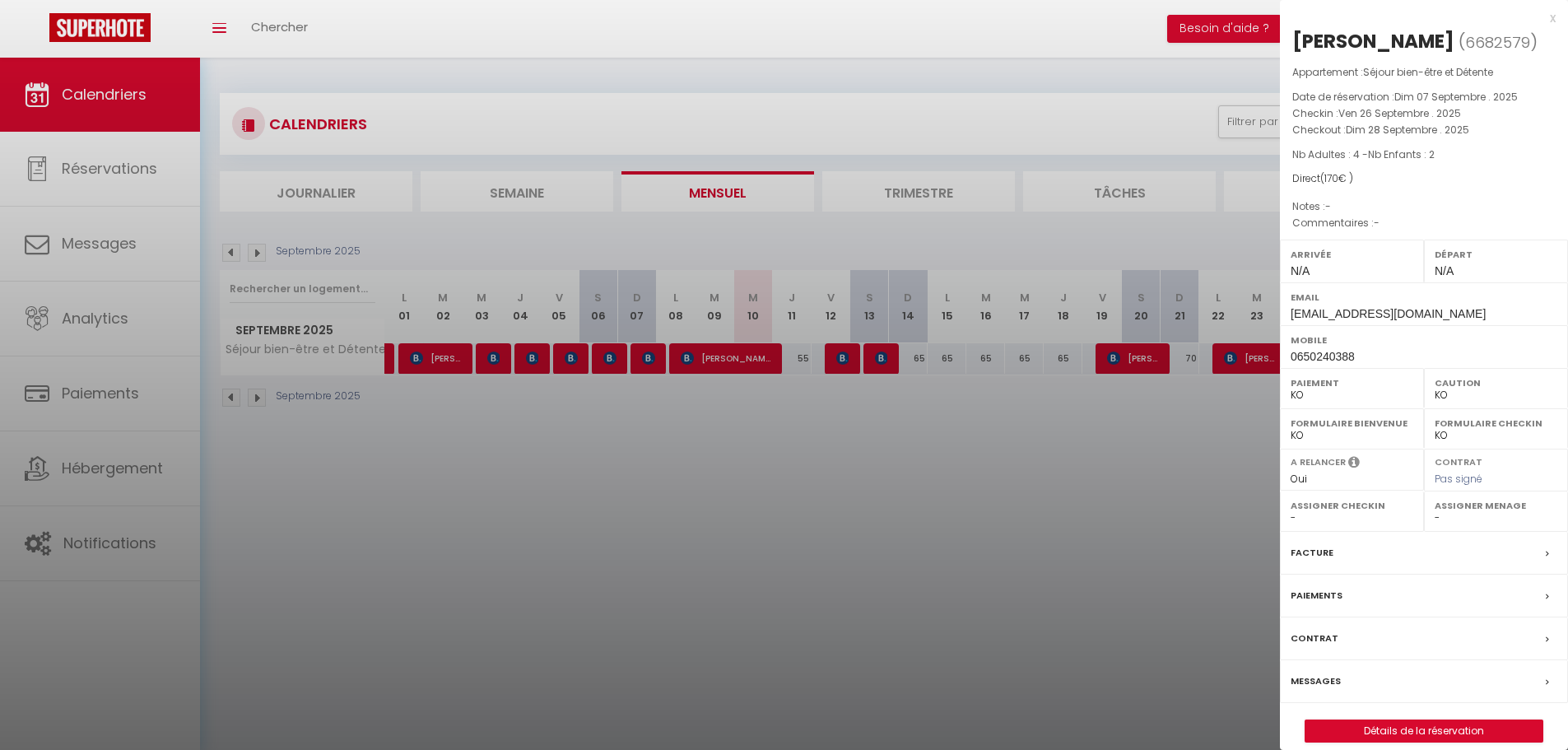
click at [1173, 459] on div at bounding box center [784, 375] width 1568 height 750
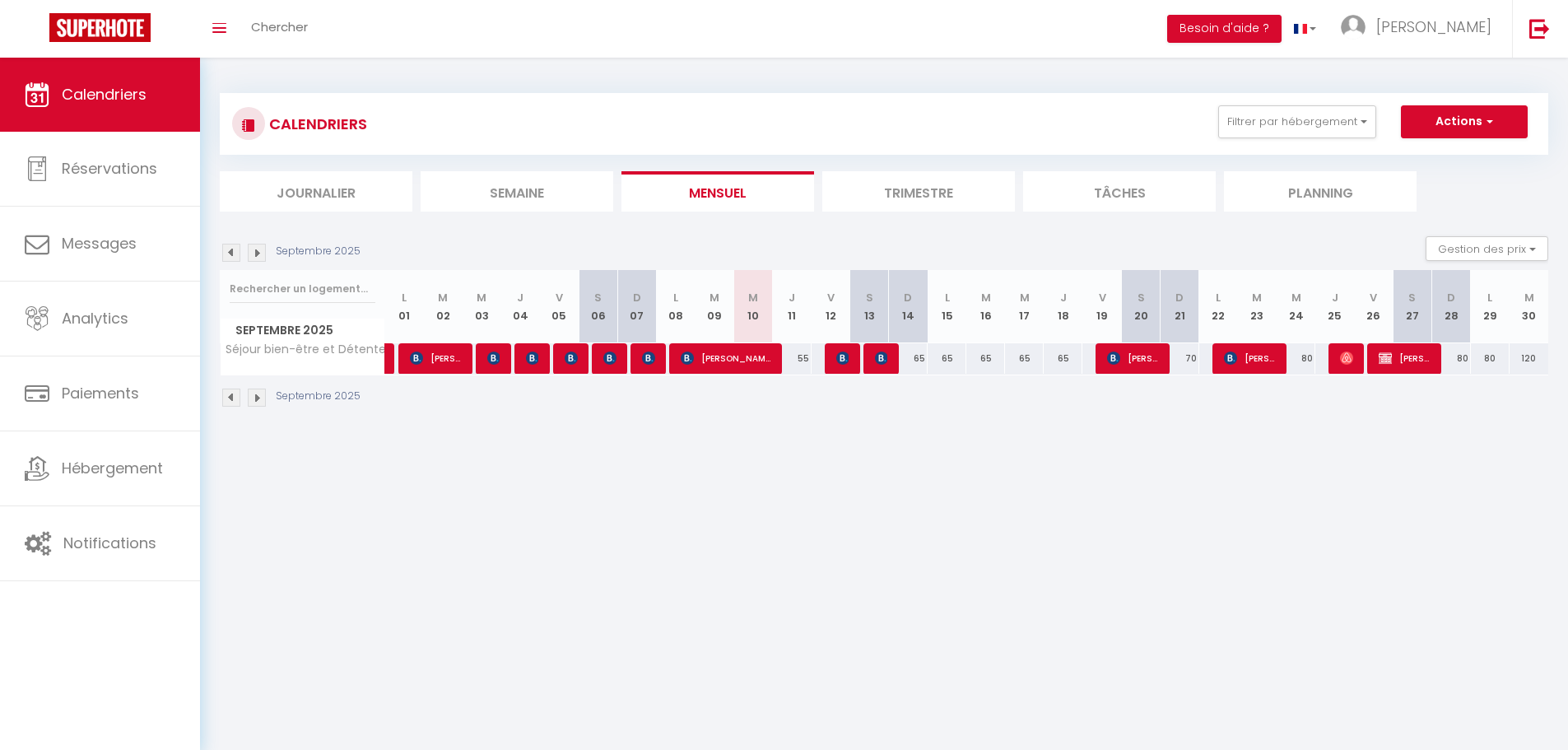
click at [1534, 360] on div "120" at bounding box center [1529, 359] width 39 height 31
type input "120"
type input "[DATE]"
type input "Mer 01 Octobre 2025"
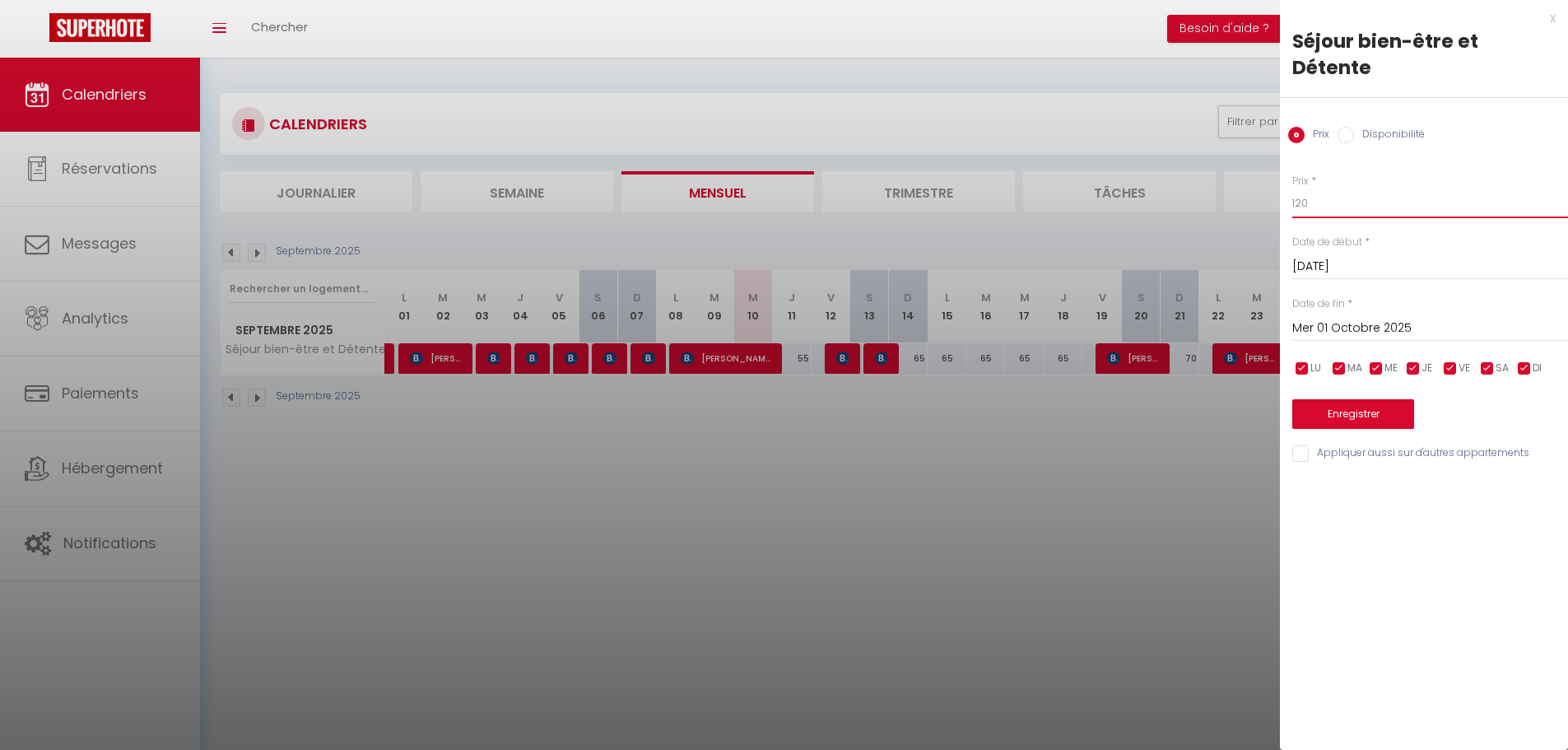
click at [1316, 189] on input "120" at bounding box center [1431, 203] width 276 height 30
type input "1"
type input "85"
click at [1392, 400] on button "Enregistrer" at bounding box center [1354, 414] width 122 height 30
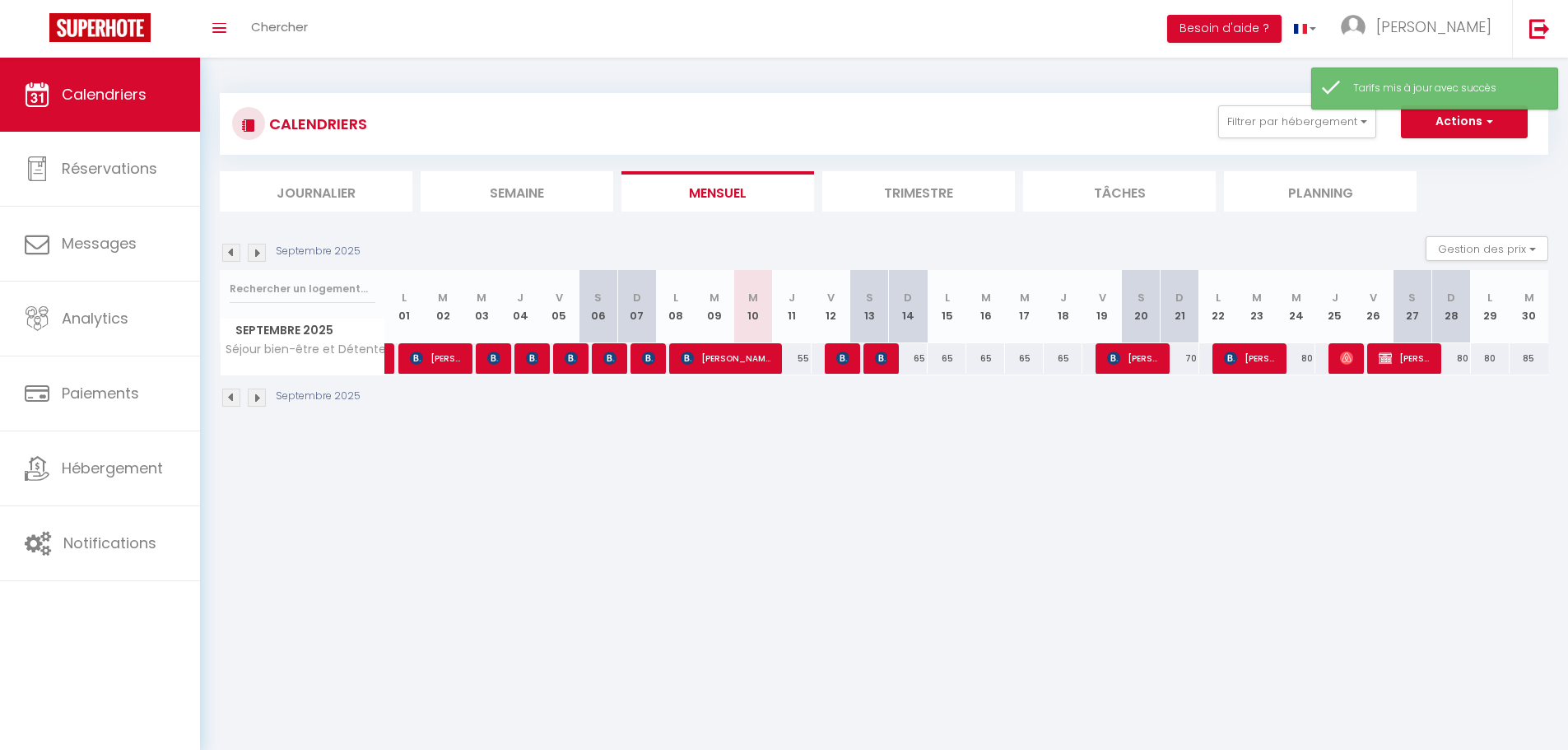
click at [1328, 512] on body "🟢 Des questions ou besoin d'assistance pour la migration AirBnB? Connectez-vous…" at bounding box center [784, 432] width 1568 height 750
click at [258, 251] on img at bounding box center [257, 252] width 18 height 18
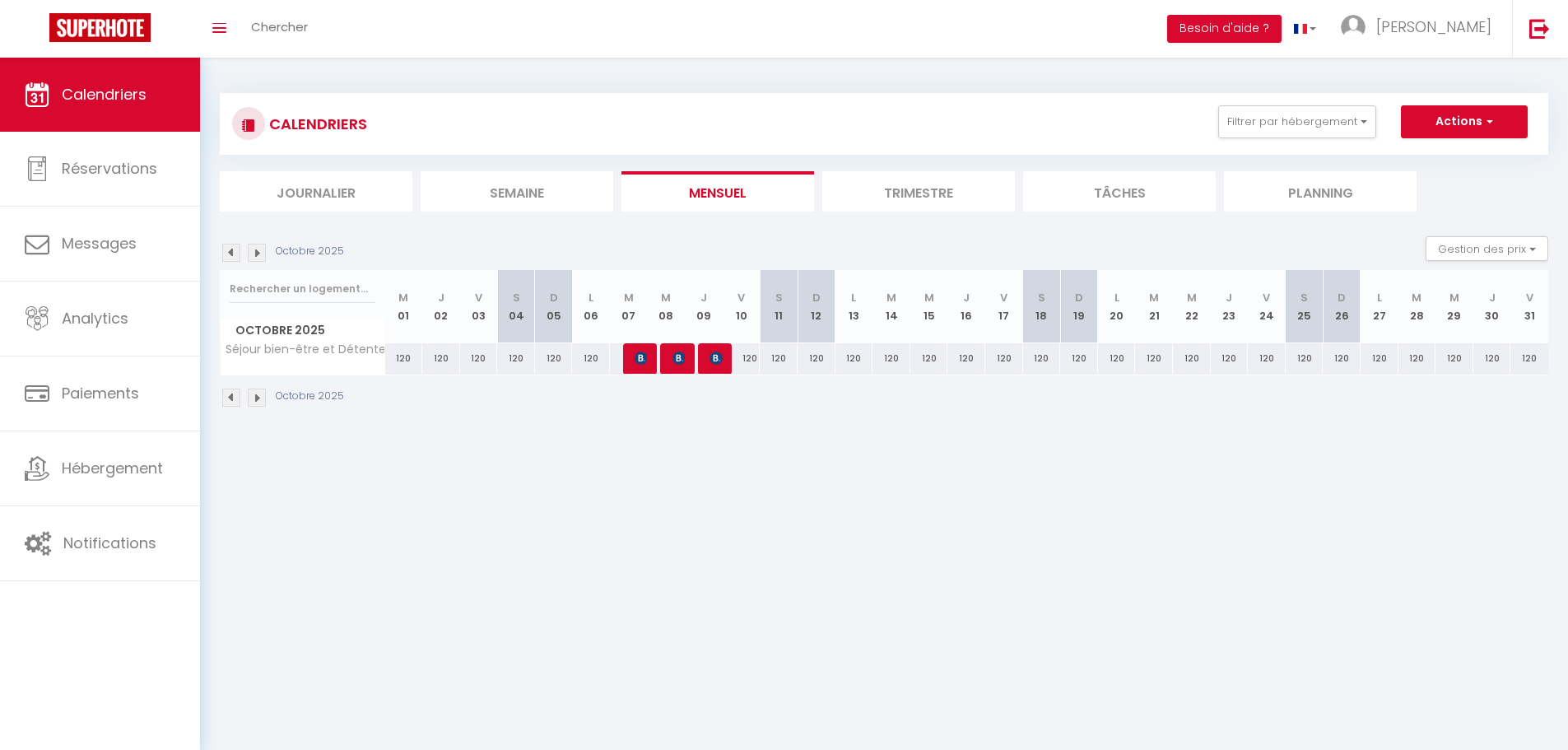
click at [410, 356] on div "120" at bounding box center [404, 359] width 38 height 31
type input "120"
type input "Mer 01 Octobre 2025"
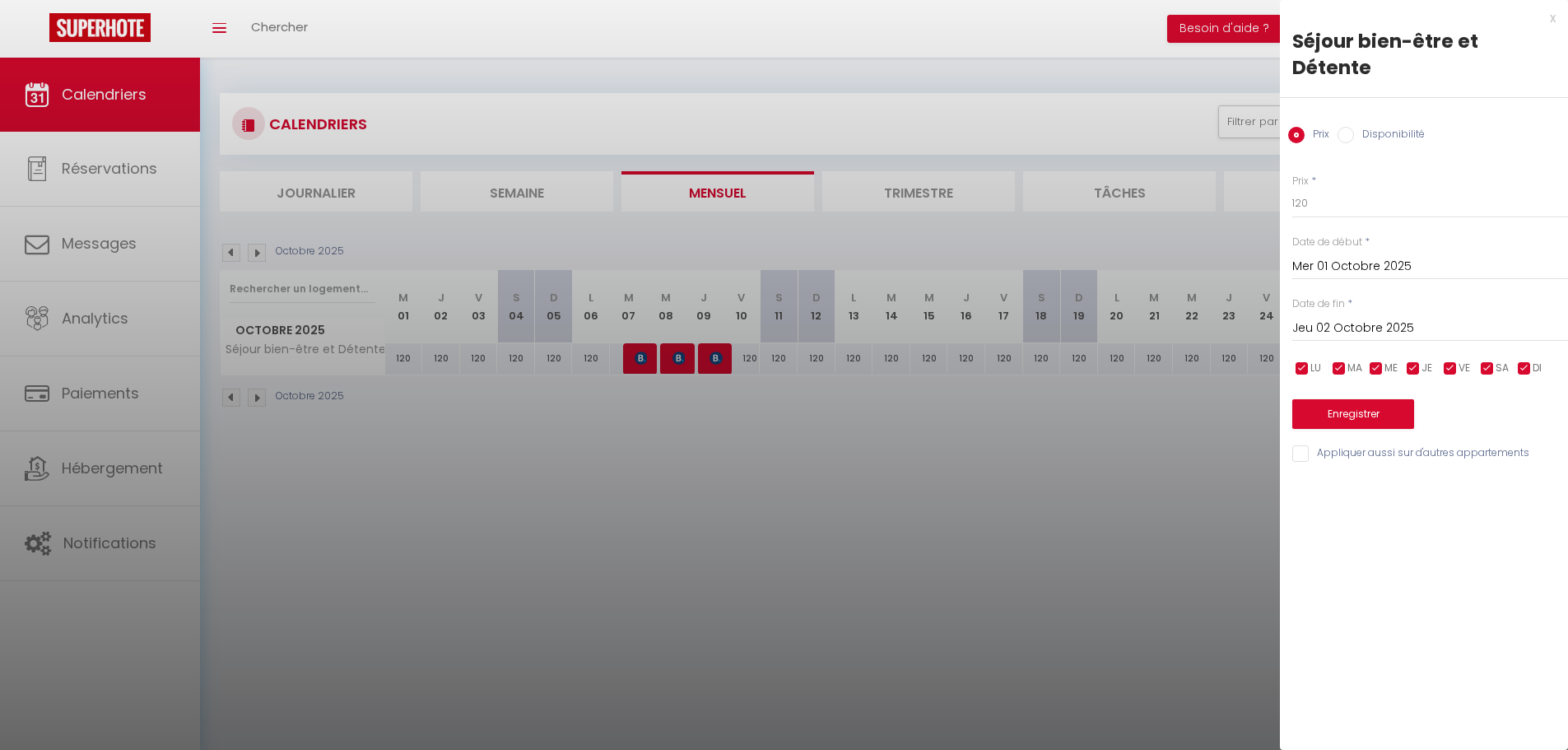
click at [1346, 318] on input "Jeu 02 Octobre 2025" at bounding box center [1431, 329] width 276 height 22
click at [1350, 439] on span "6" at bounding box center [1346, 455] width 35 height 33
type input "Lun 06 Octobre 2025"
click at [1336, 189] on input "120" at bounding box center [1431, 203] width 276 height 30
type input "1"
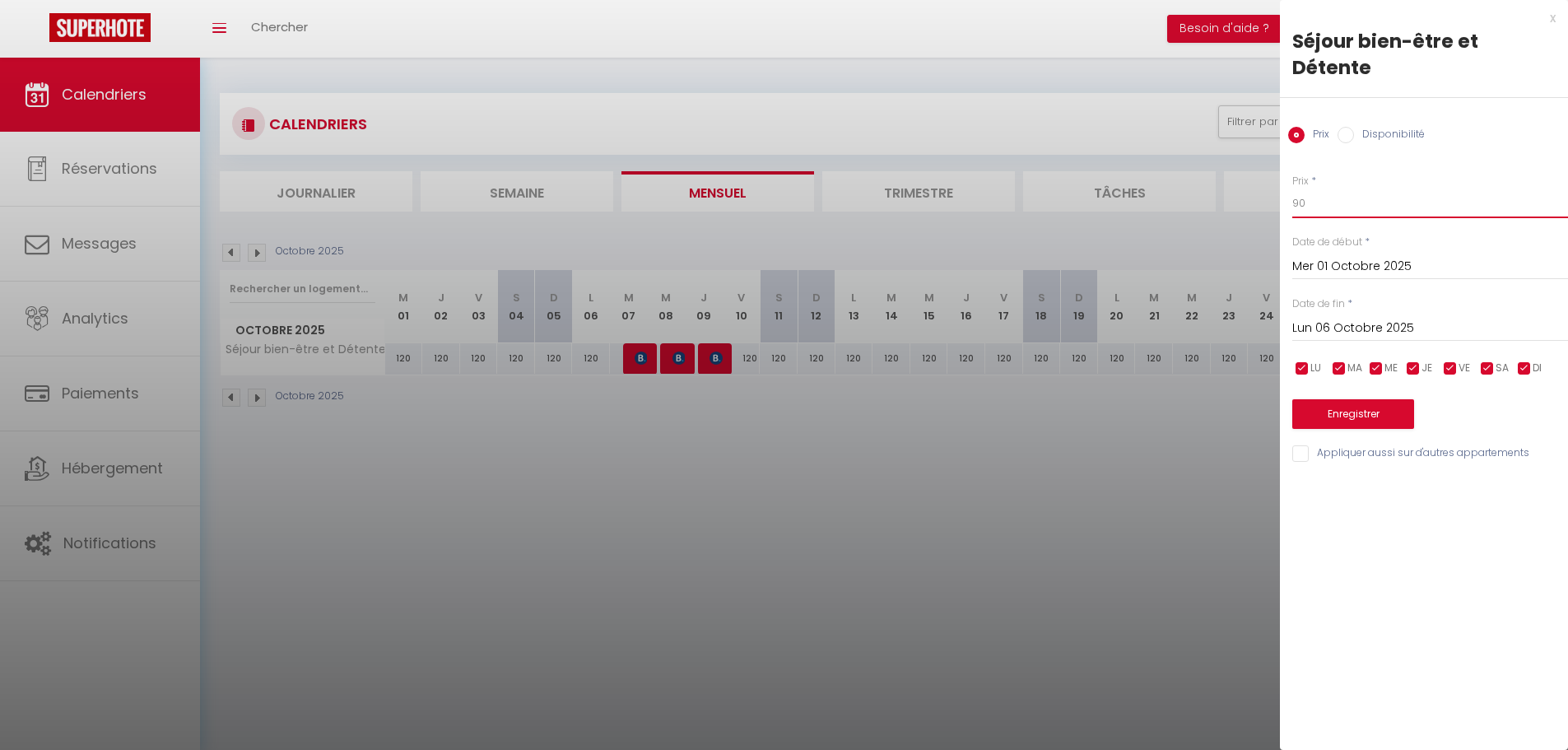
type input "90"
click at [1371, 406] on div "Prix * 90 Statut * Disponible Indisponible Date de début * [DATE] < [DATE] > Di…" at bounding box center [1424, 309] width 288 height 311
click at [1378, 400] on button "Enregistrer" at bounding box center [1354, 414] width 122 height 30
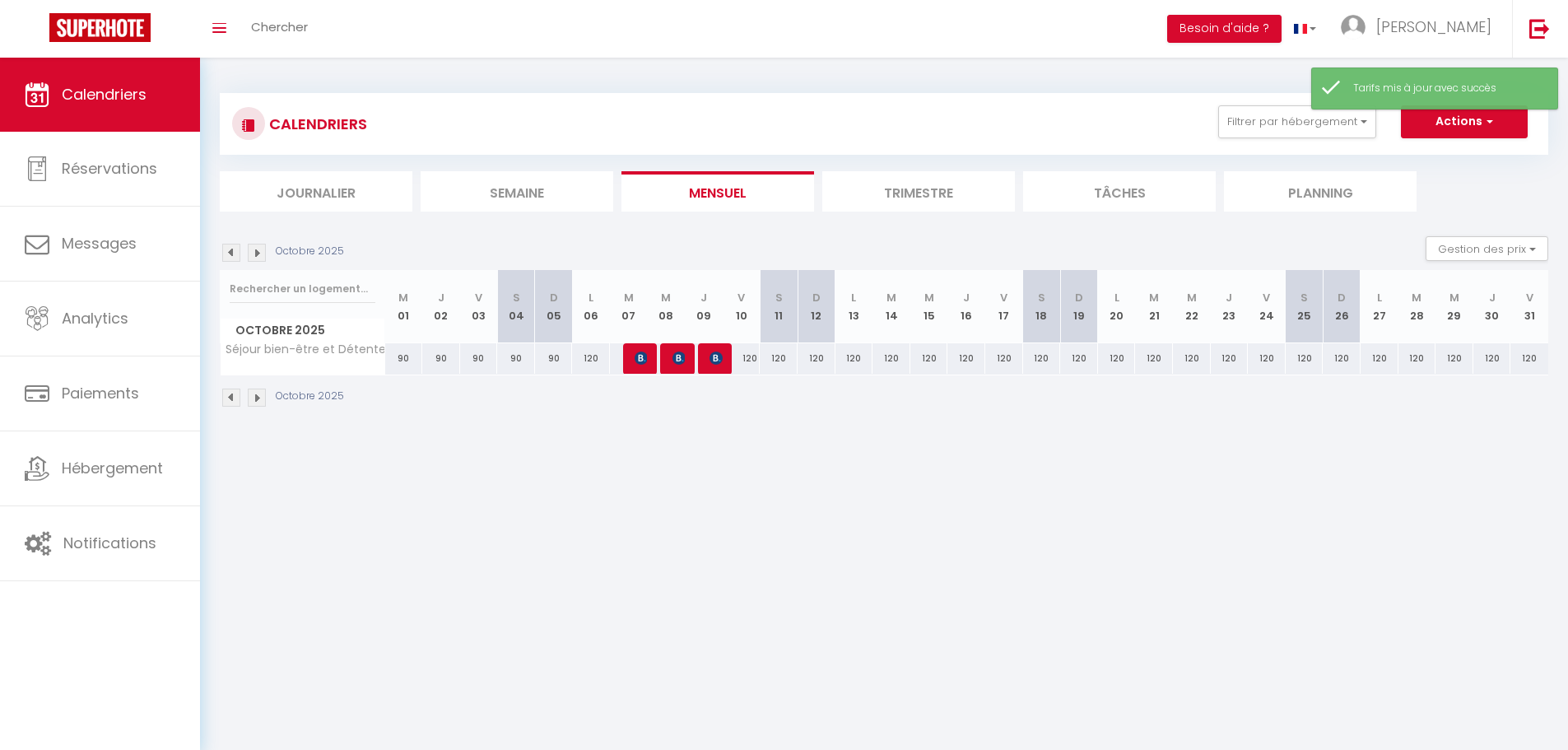
click at [755, 366] on div "120" at bounding box center [742, 359] width 38 height 31
type input "120"
type input "Ven 10 Octobre 2025"
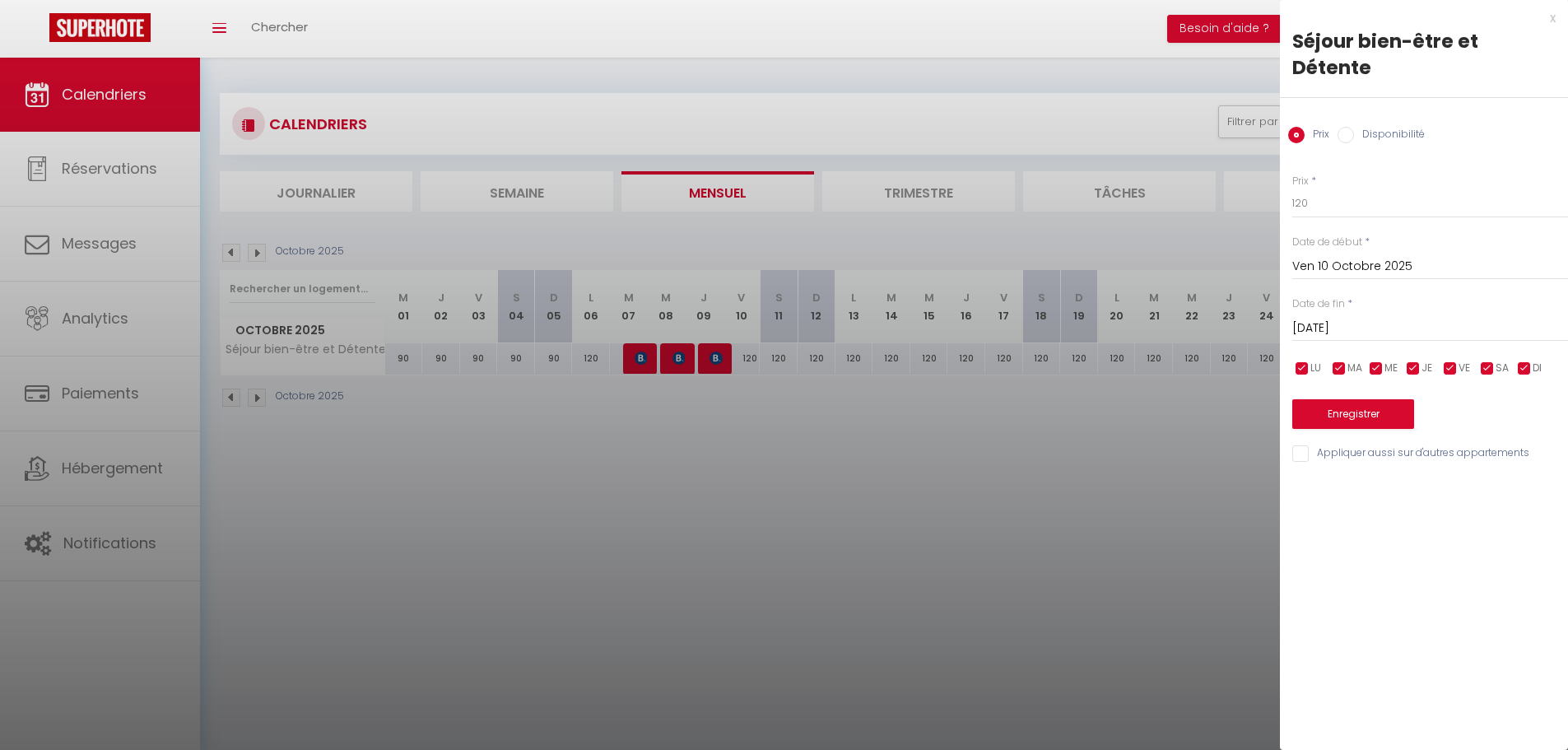
click at [1371, 318] on input "[DATE]" at bounding box center [1431, 329] width 276 height 22
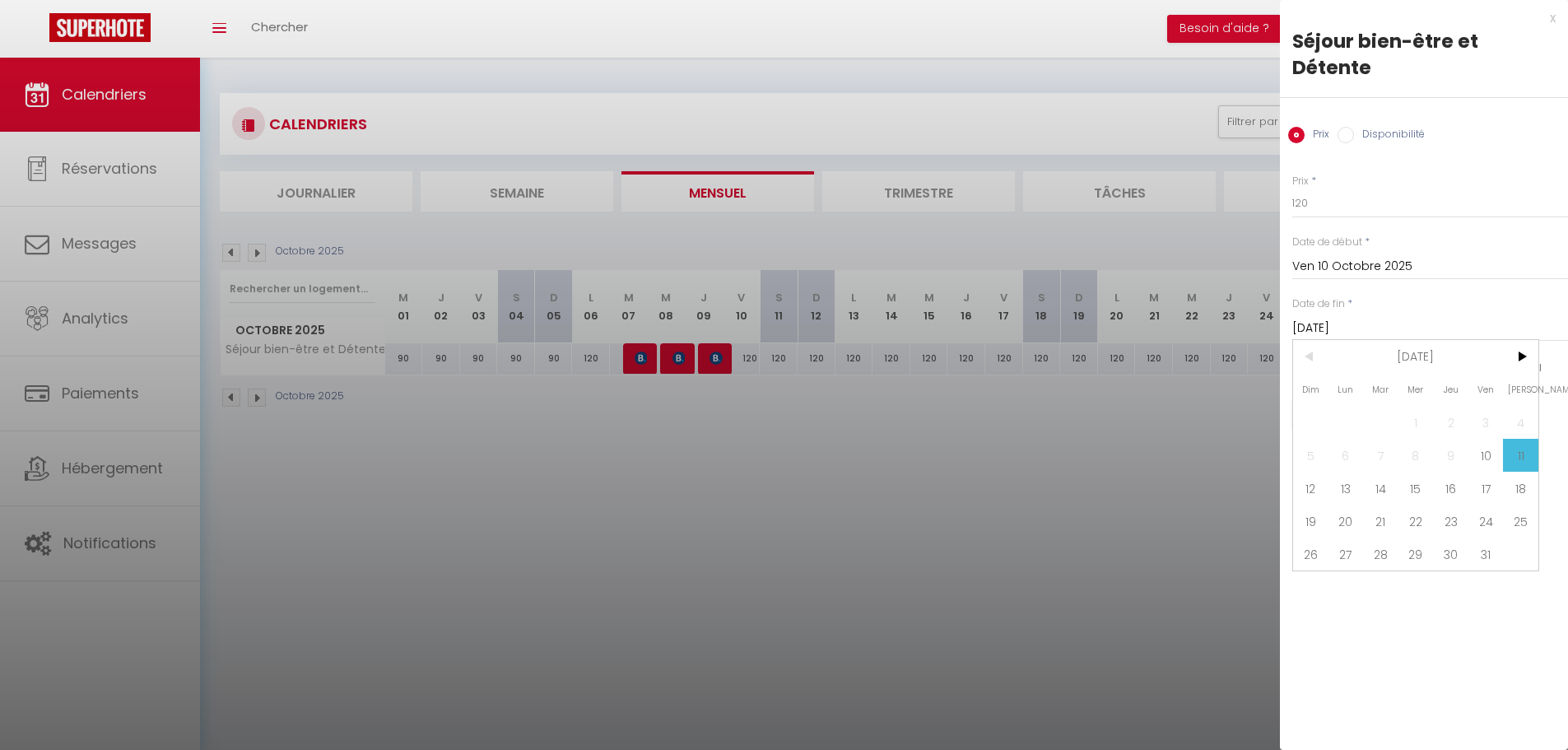
drag, startPoint x: 1499, startPoint y: 523, endPoint x: 1482, endPoint y: 485, distance: 41.6
click at [1497, 538] on span "31" at bounding box center [1486, 554] width 35 height 33
type input "Ven 31 Octobre 2025"
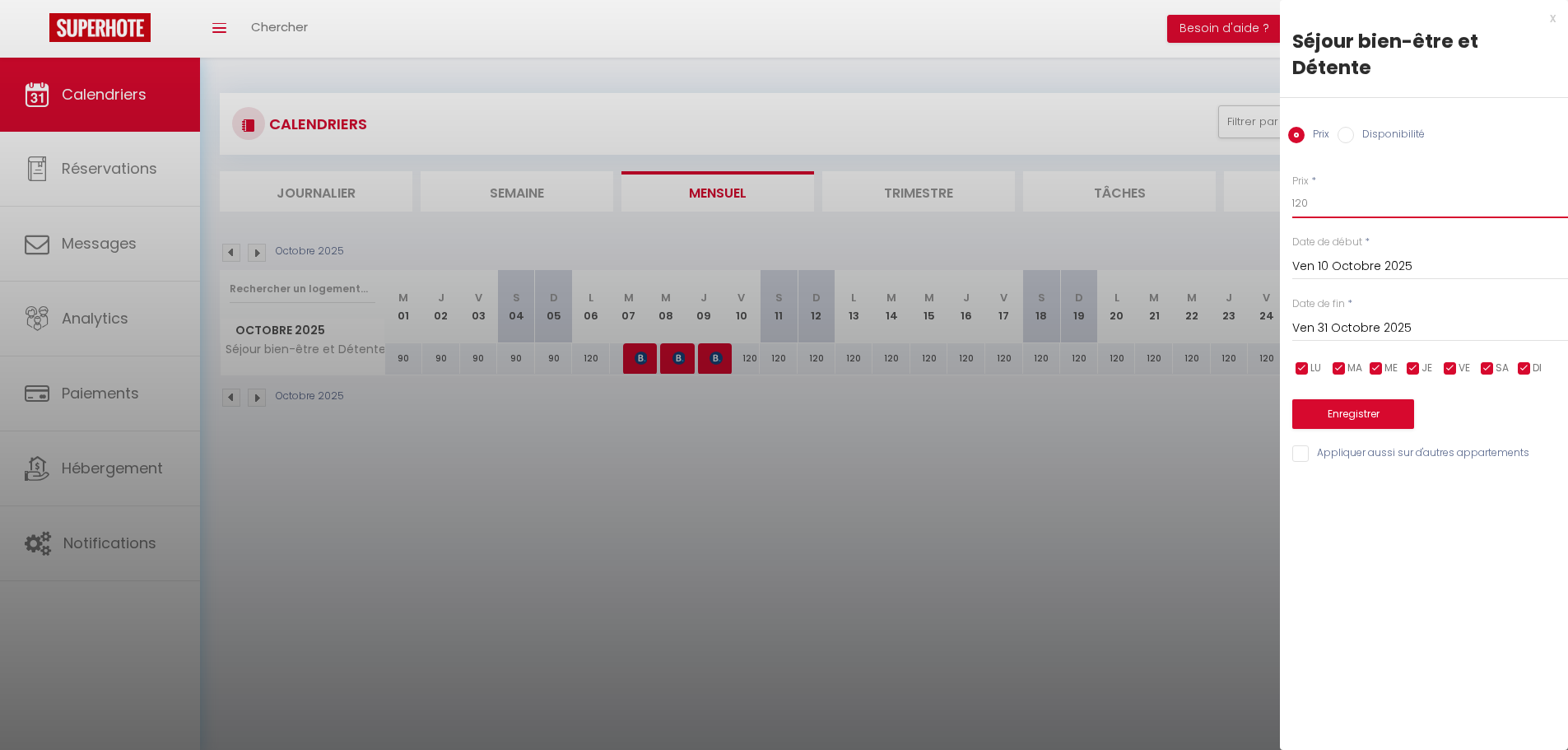
click at [1362, 189] on input "120" at bounding box center [1431, 203] width 276 height 30
type input "100"
click at [1321, 400] on button "Enregistrer" at bounding box center [1354, 414] width 122 height 30
